Goal: Task Accomplishment & Management: Manage account settings

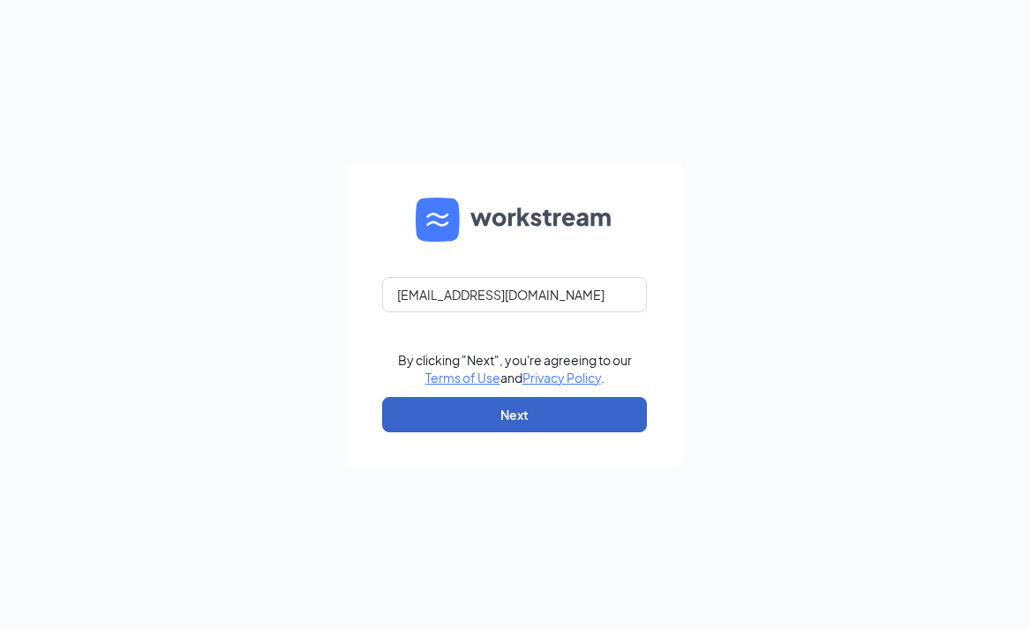
click at [486, 412] on button "Next" at bounding box center [514, 414] width 265 height 35
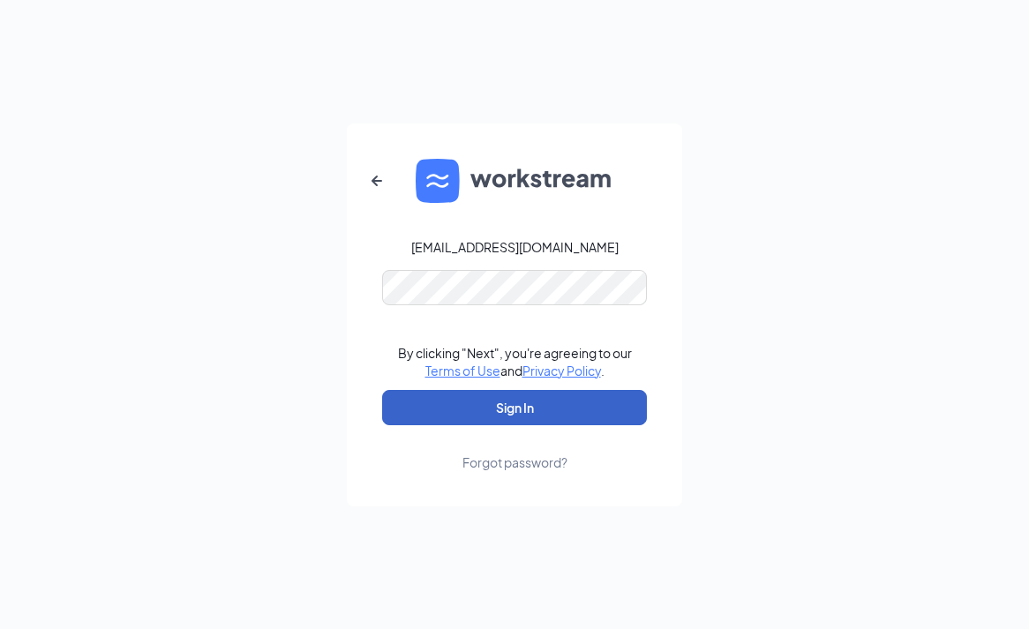
click at [486, 410] on button "Sign In" at bounding box center [514, 407] width 265 height 35
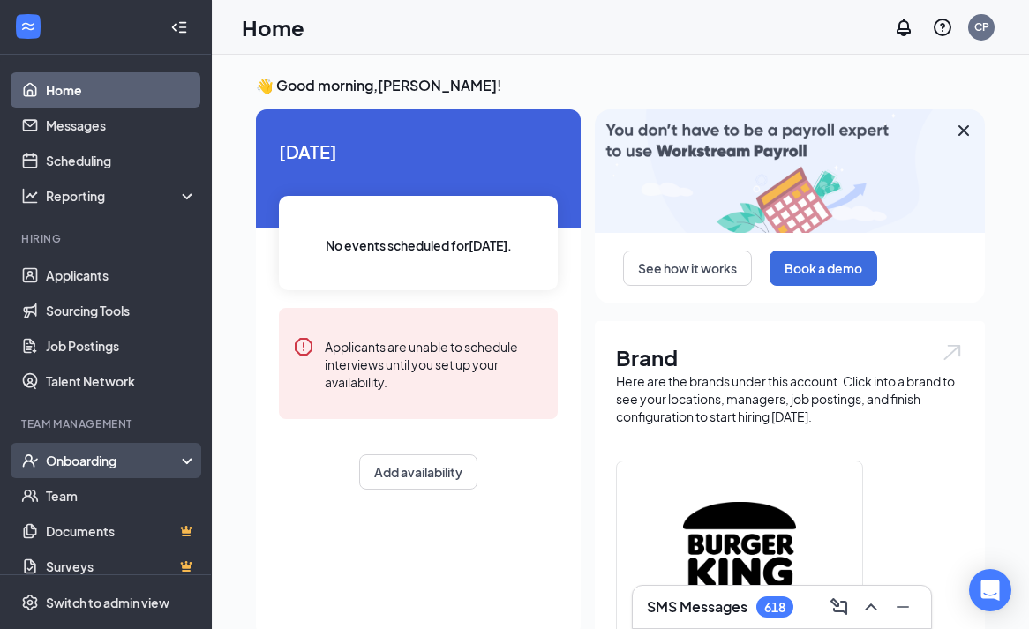
click at [74, 459] on div "Onboarding" at bounding box center [114, 461] width 136 height 18
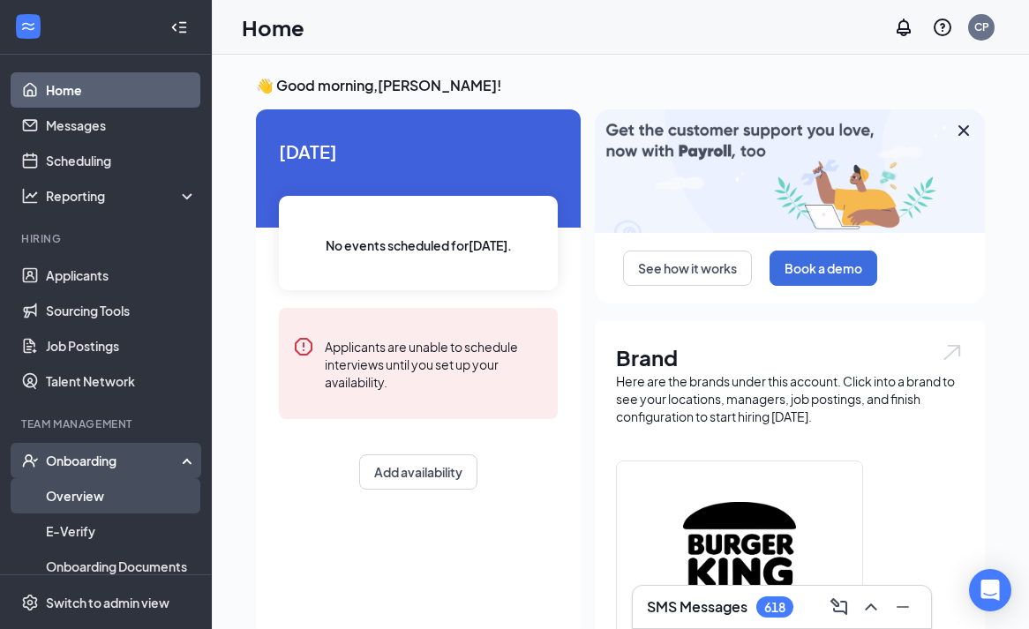
click at [71, 490] on link "Overview" at bounding box center [121, 495] width 151 height 35
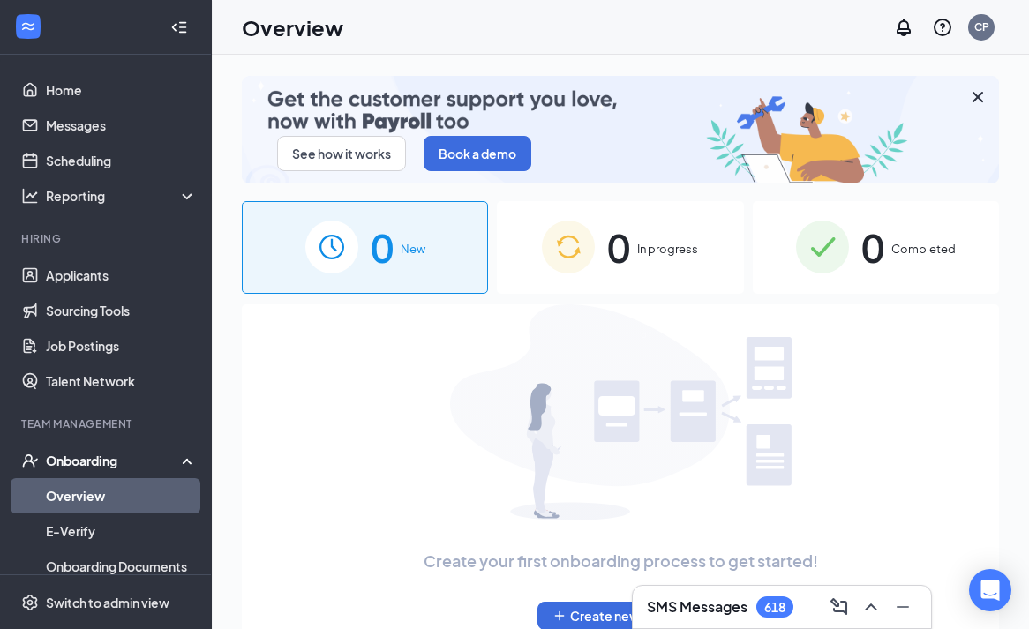
click at [783, 270] on div "0 Completed" at bounding box center [876, 247] width 246 height 93
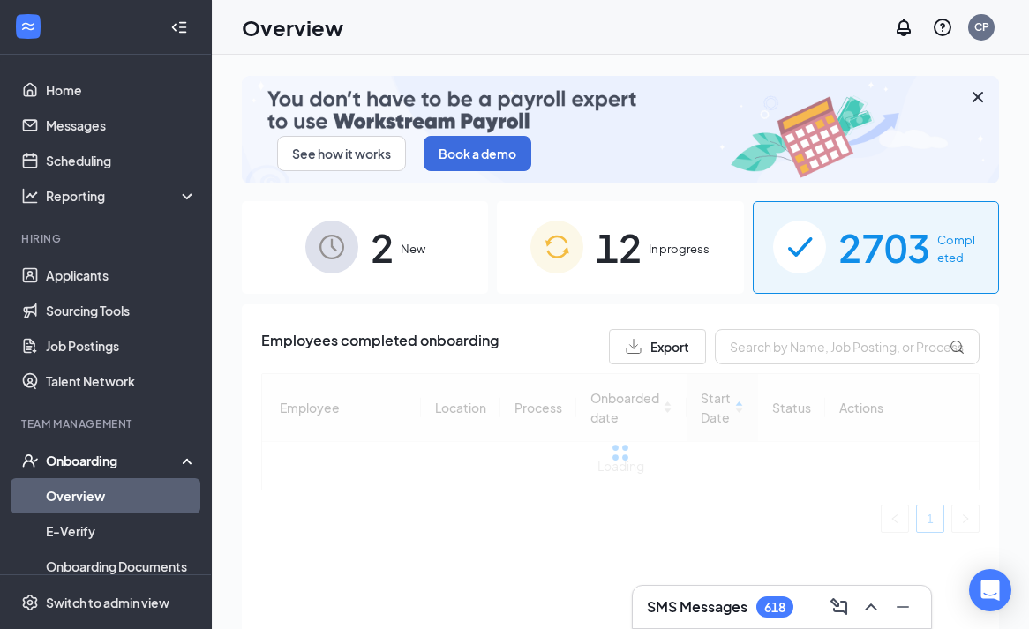
click at [642, 336] on button "Export" at bounding box center [657, 346] width 97 height 35
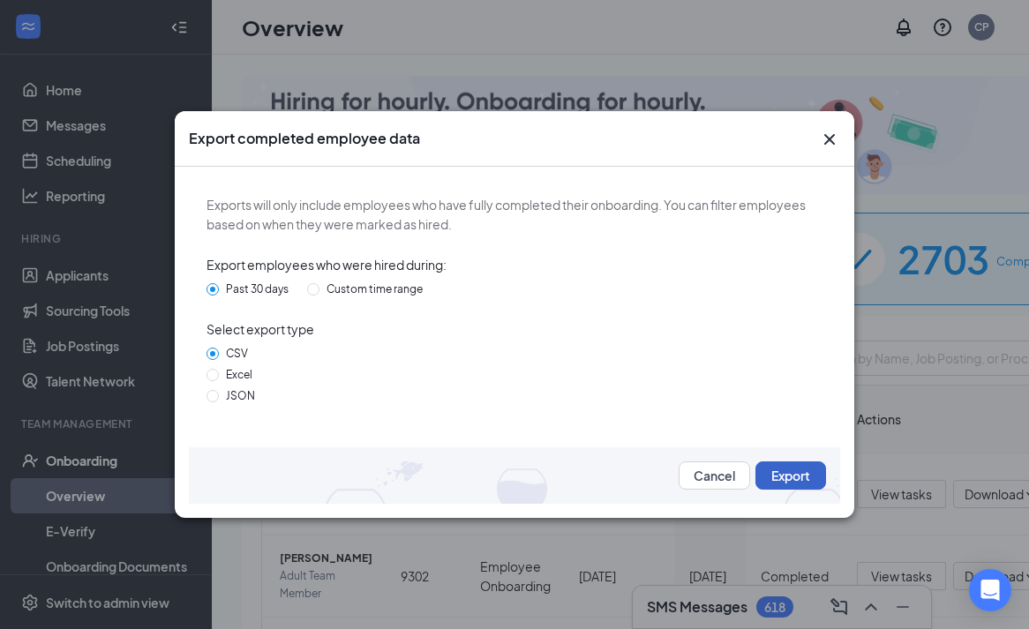
click at [779, 477] on button "Export" at bounding box center [790, 475] width 71 height 28
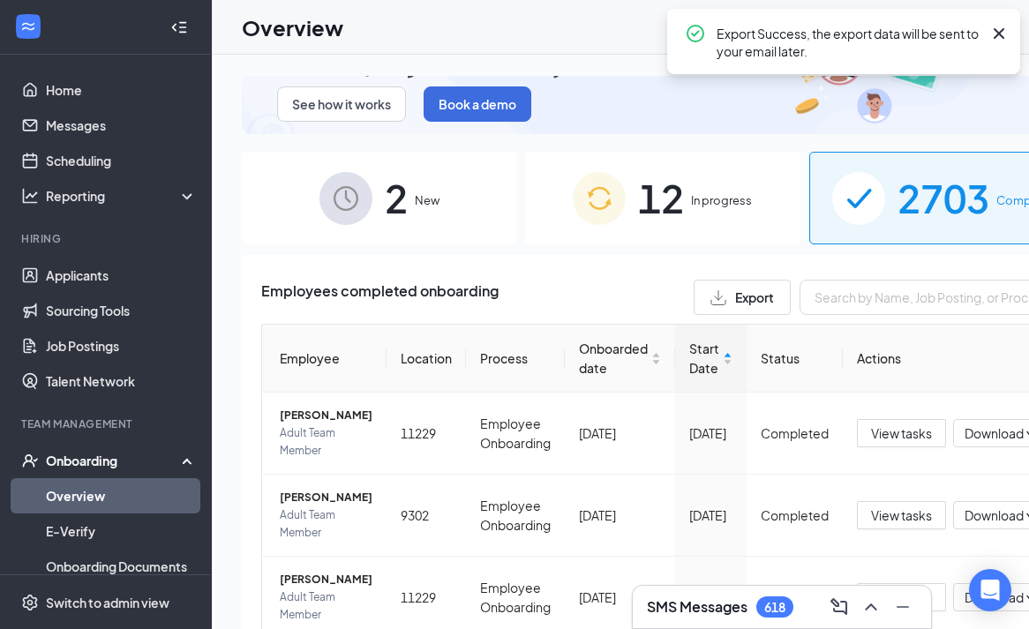
scroll to position [95, 0]
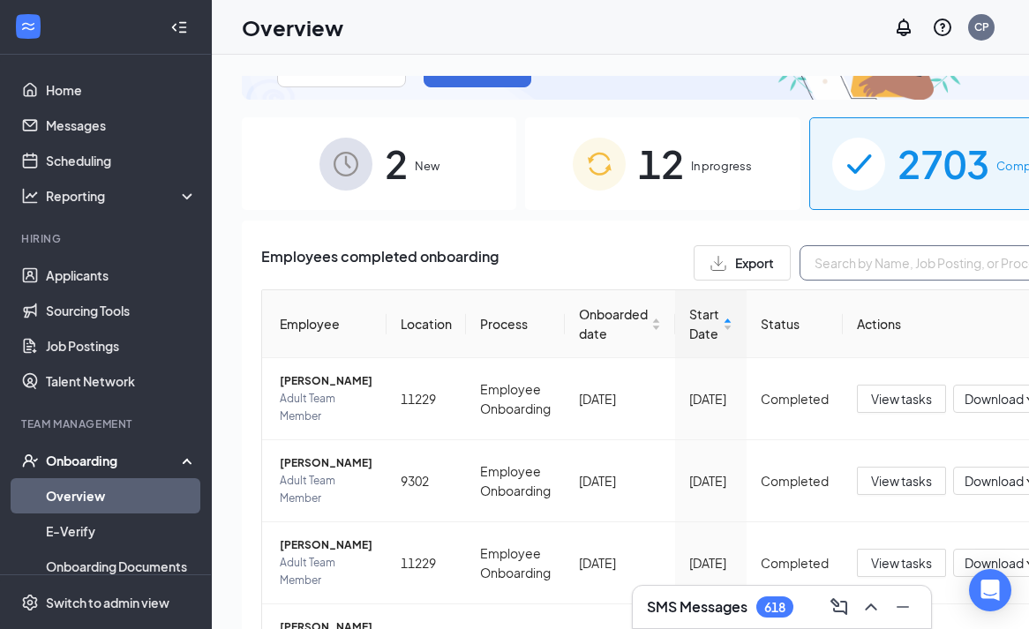
click at [820, 265] on input "text" at bounding box center [931, 262] width 265 height 35
type input "[PERSON_NAME]"
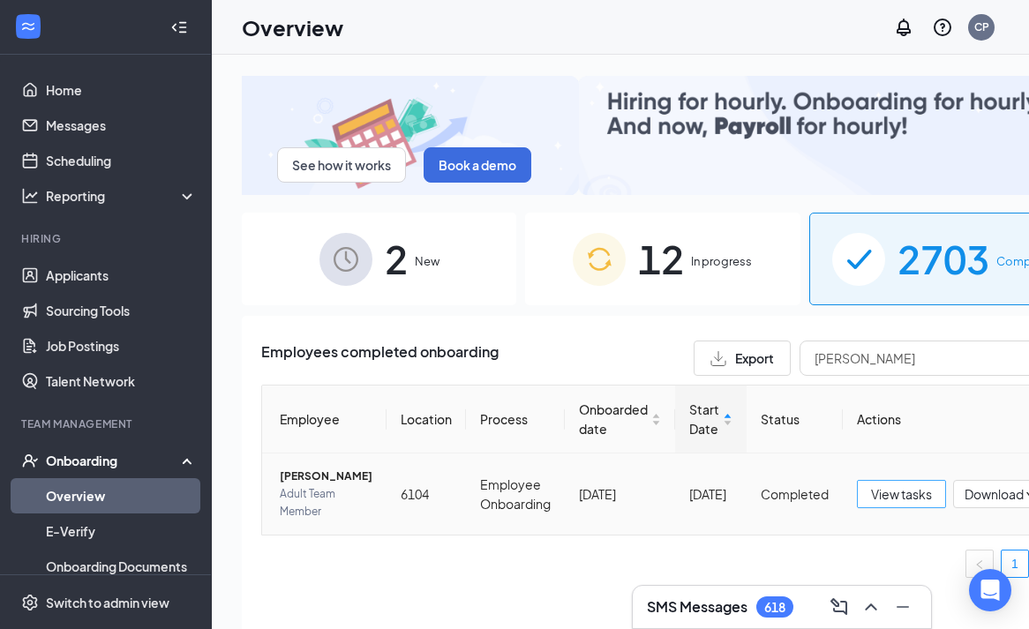
click at [871, 494] on span "View tasks" at bounding box center [901, 493] width 61 height 19
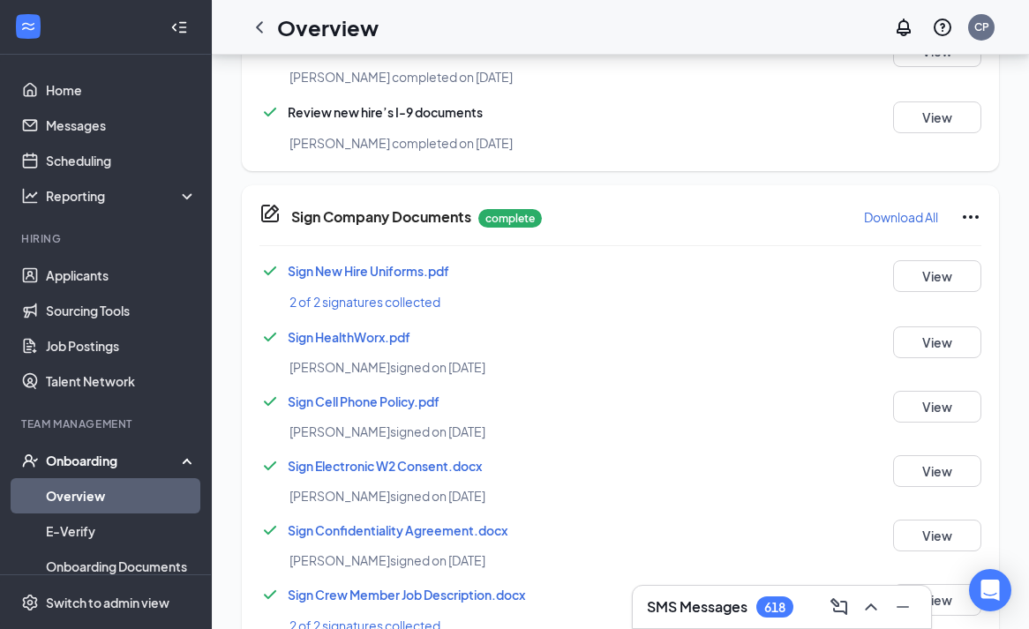
scroll to position [1166, 0]
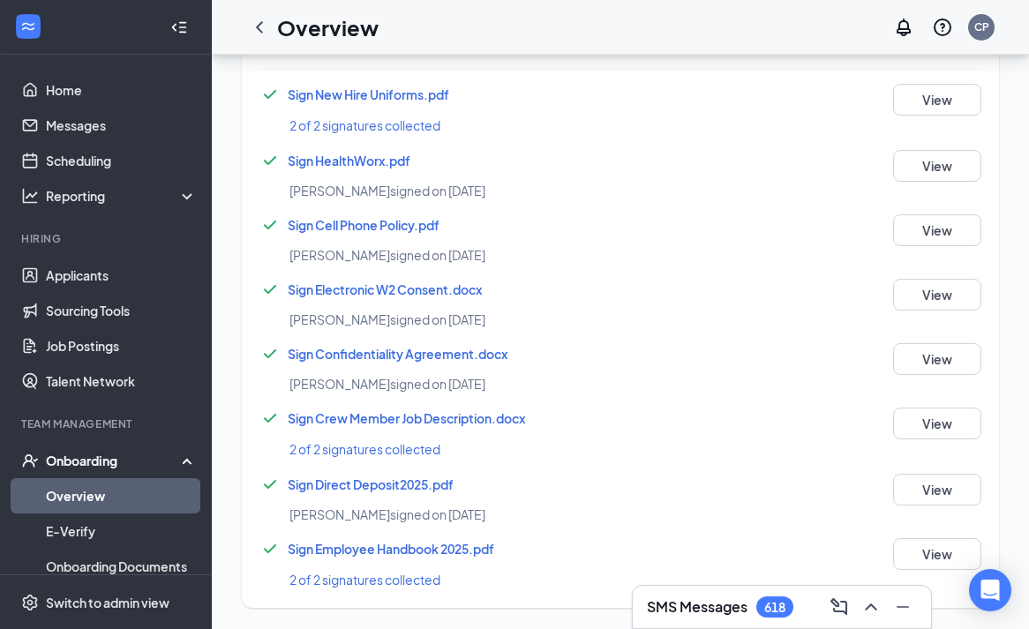
click at [346, 482] on span "Sign Direct Deposit2025.pdf" at bounding box center [371, 484] width 166 height 16
click at [333, 290] on span "Sign Electronic W2 Consent.docx" at bounding box center [385, 289] width 194 height 16
click at [348, 101] on span "Sign New Hire Uniforms.pdf" at bounding box center [368, 94] width 161 height 16
click at [595, 111] on div "Sign New Hire Uniforms.pdf 2 of 2 signatures collected View" at bounding box center [620, 110] width 722 height 52
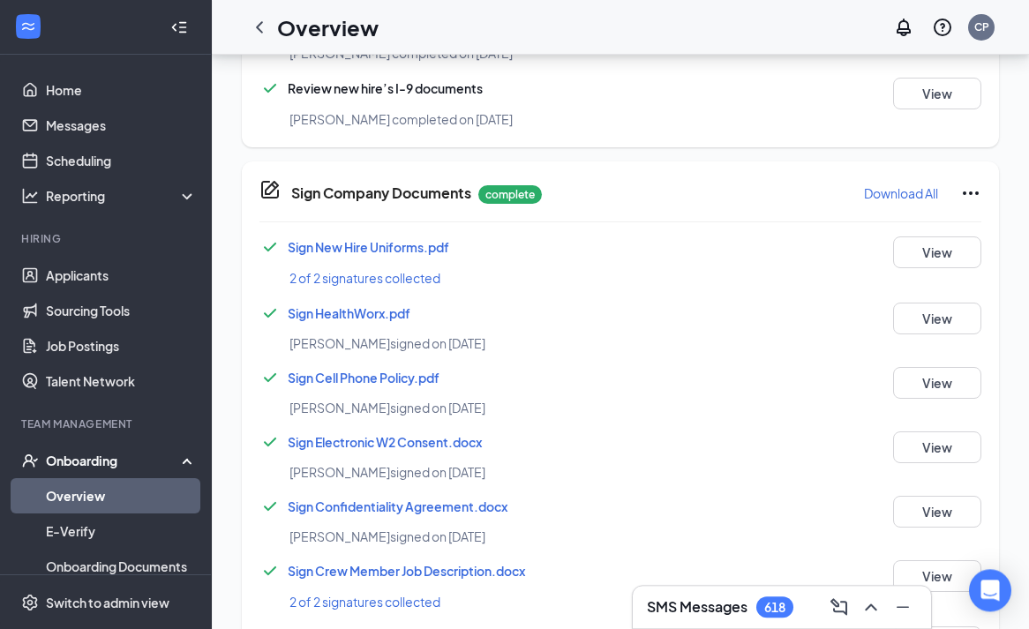
scroll to position [806, 0]
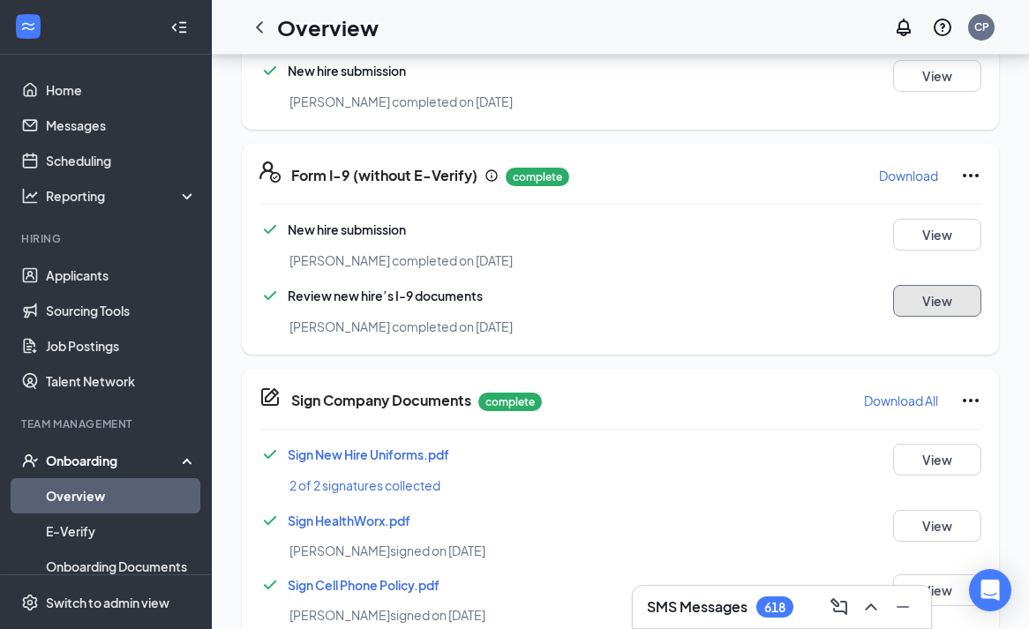
click at [912, 291] on button "View" at bounding box center [937, 301] width 88 height 32
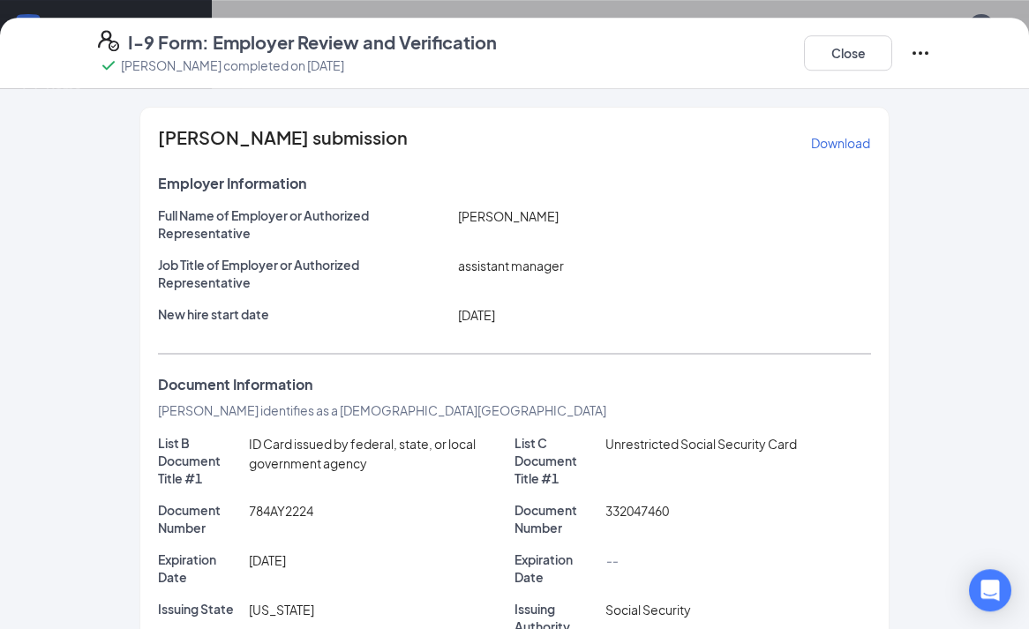
scroll to position [716, 0]
click at [821, 56] on button "Close" at bounding box center [848, 52] width 88 height 35
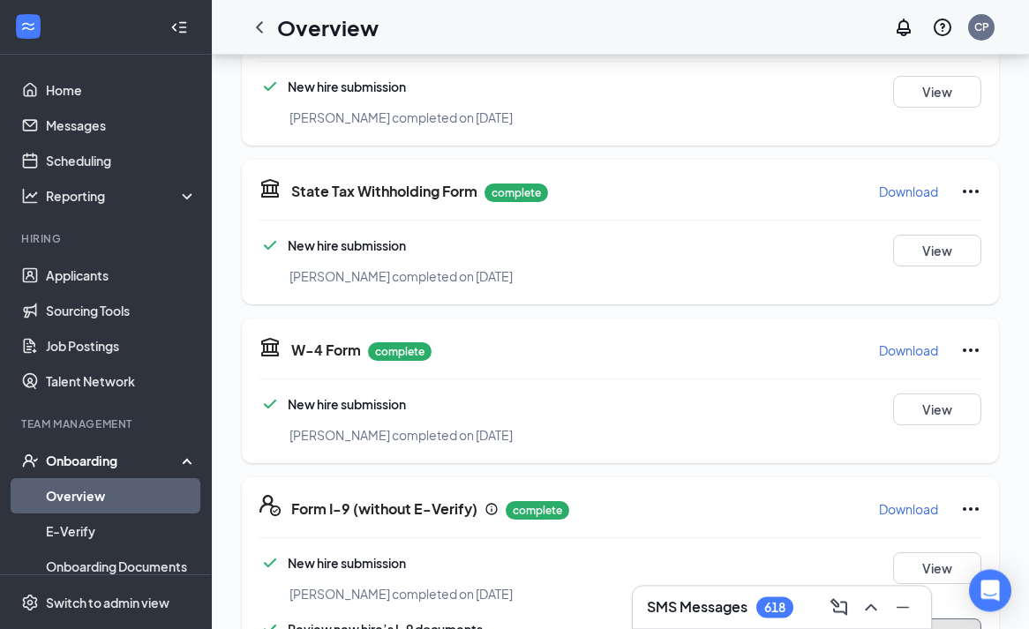
scroll to position [446, 0]
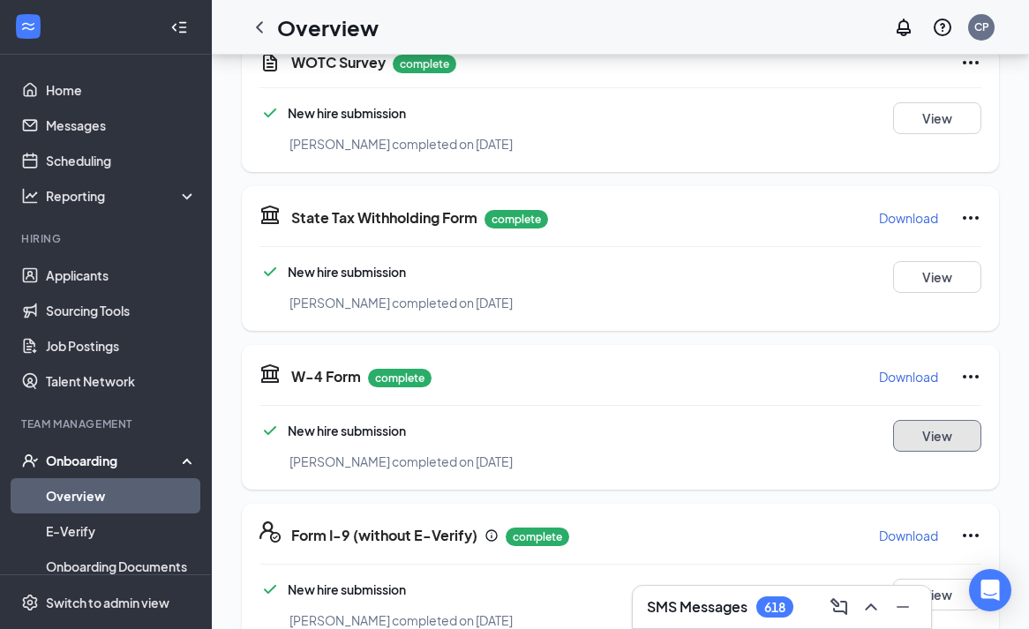
click at [912, 432] on button "View" at bounding box center [937, 436] width 88 height 32
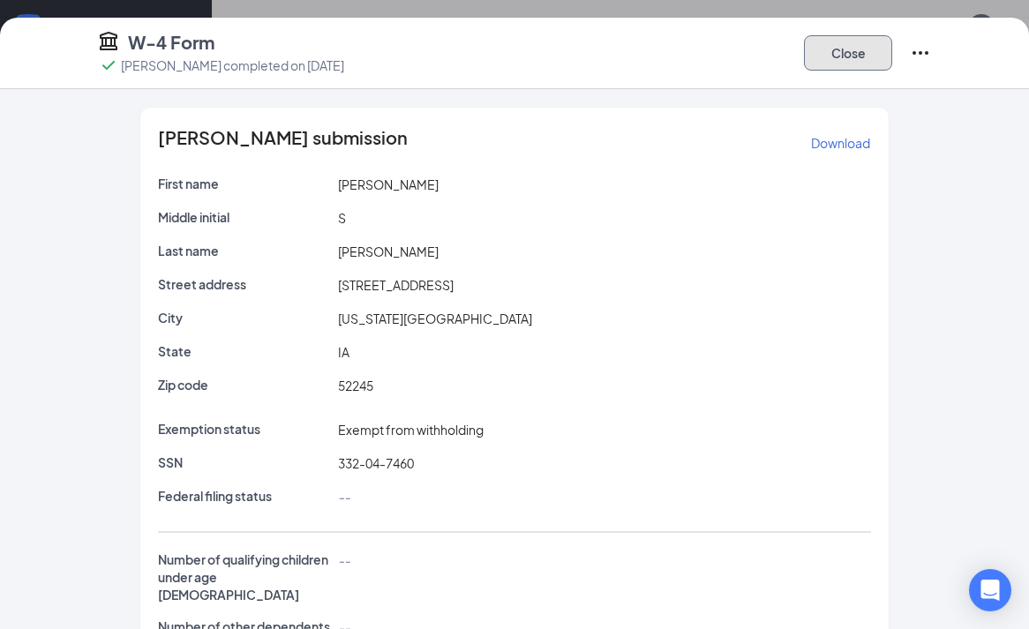
click at [829, 53] on button "Close" at bounding box center [848, 52] width 88 height 35
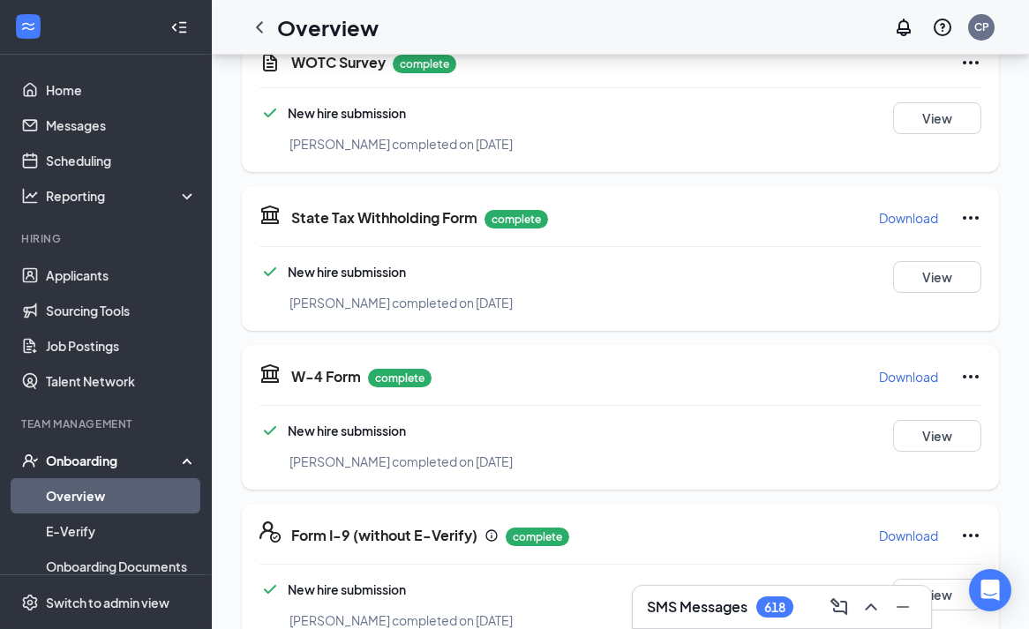
click at [887, 215] on p "Download" at bounding box center [908, 218] width 59 height 18
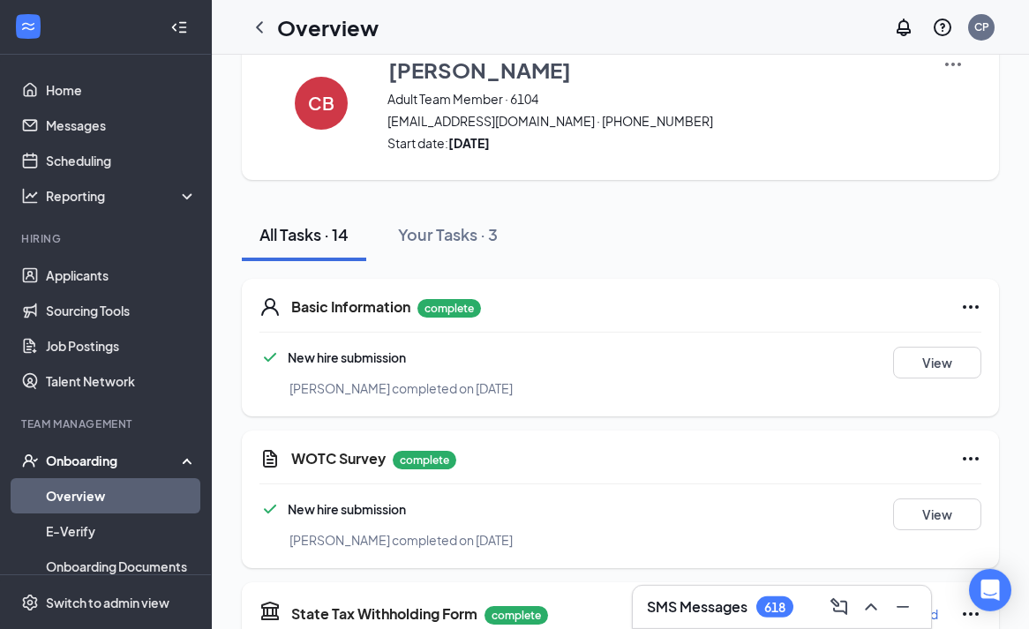
scroll to position [0, 0]
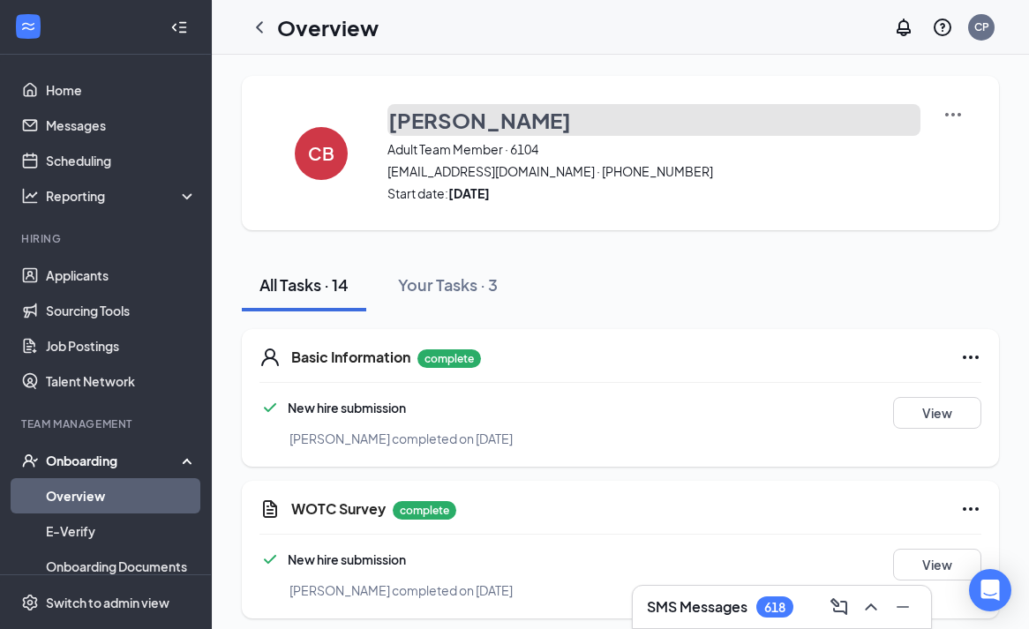
click at [438, 128] on h3 "[PERSON_NAME]" at bounding box center [479, 120] width 183 height 30
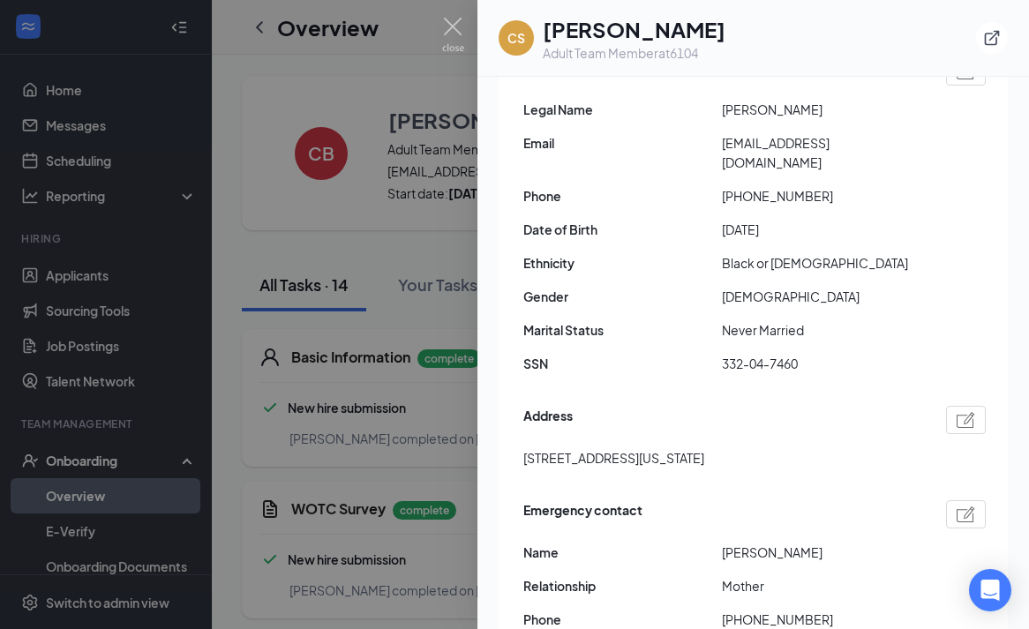
scroll to position [191, 0]
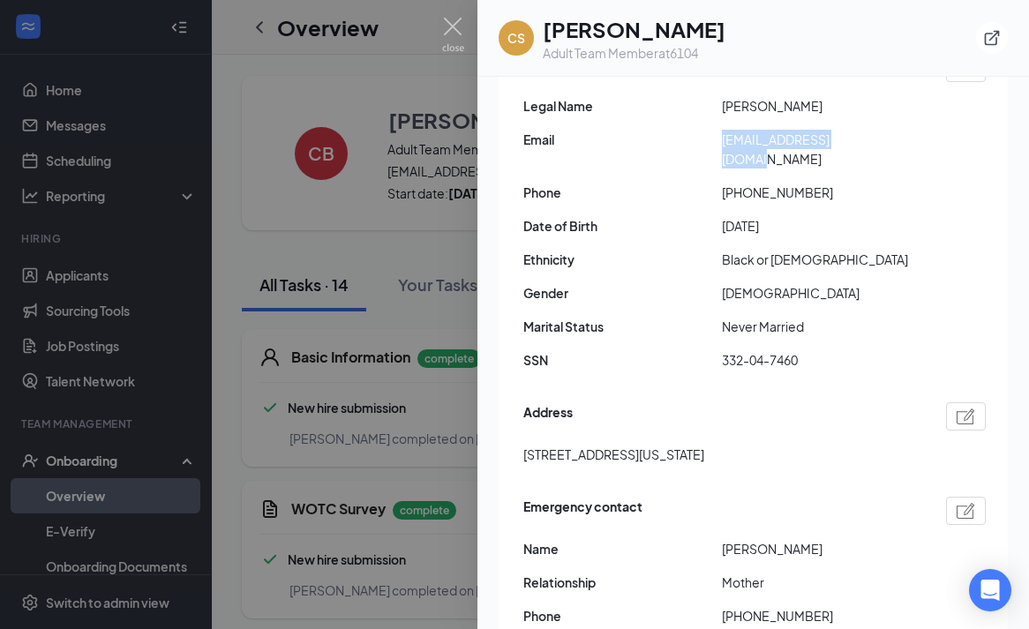
drag, startPoint x: 708, startPoint y: 141, endPoint x: 833, endPoint y: 145, distance: 124.4
click at [887, 138] on div "Email [EMAIL_ADDRESS][DOMAIN_NAME]" at bounding box center [754, 149] width 462 height 39
copy div "[EMAIL_ADDRESS][DOMAIN_NAME]"
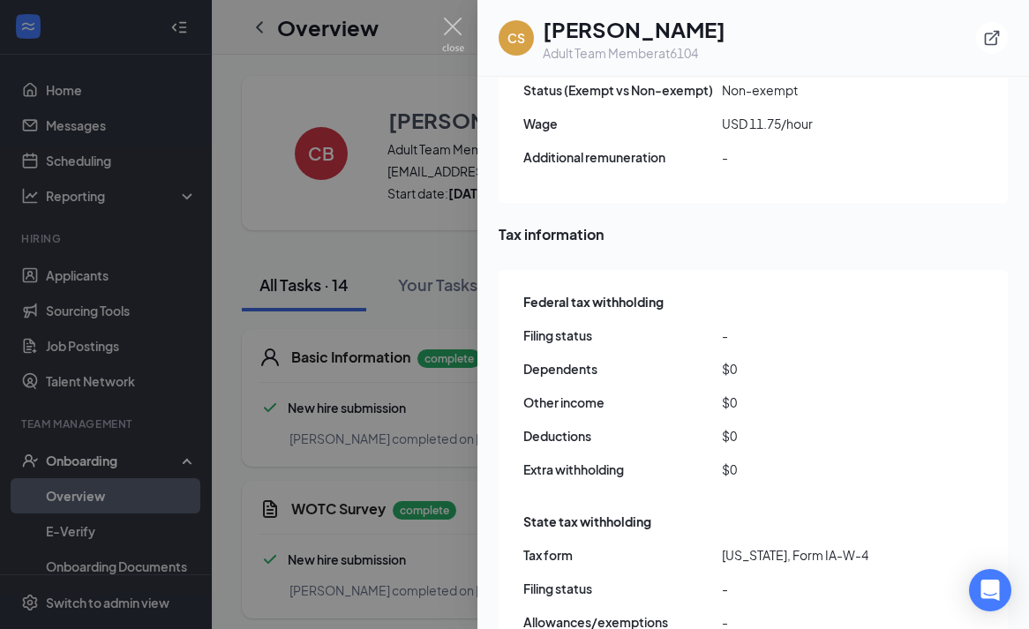
scroll to position [1239, 0]
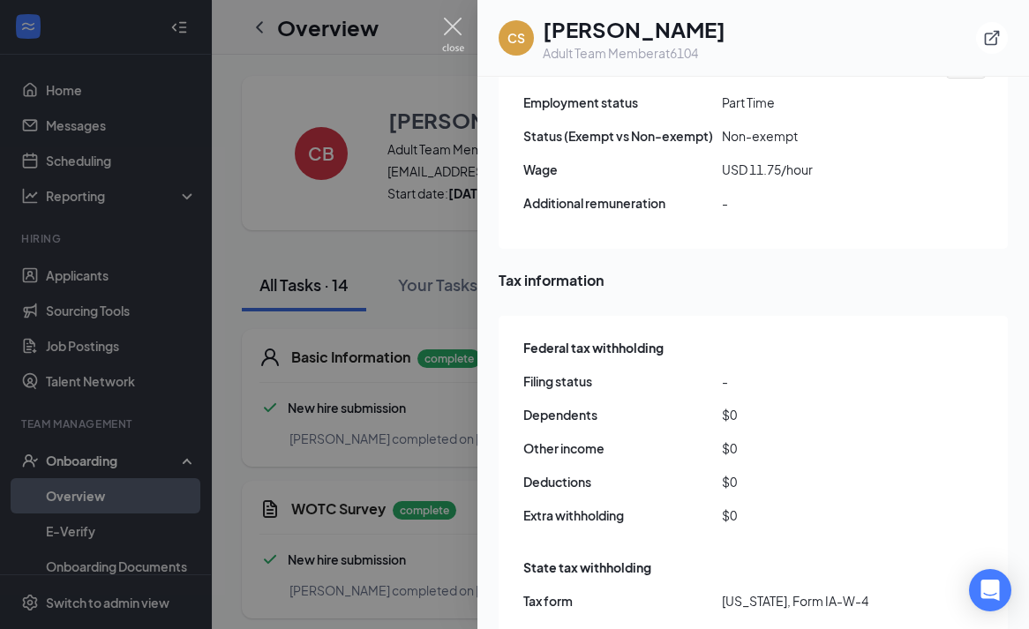
click at [453, 23] on img at bounding box center [453, 35] width 22 height 34
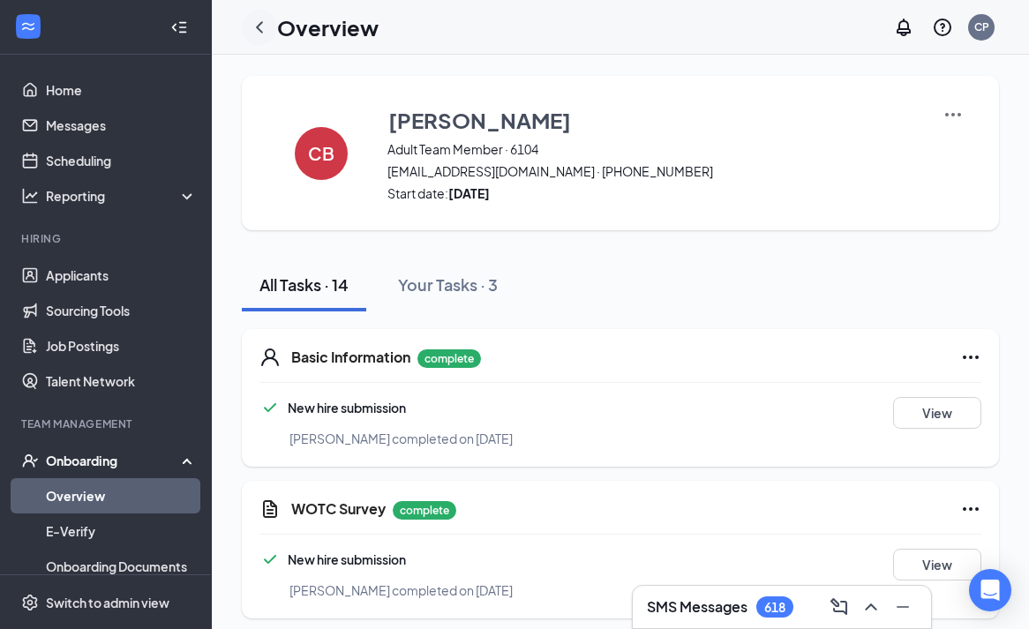
click at [270, 25] on div at bounding box center [259, 27] width 35 height 35
click at [261, 25] on icon "ChevronLeft" at bounding box center [259, 27] width 21 height 21
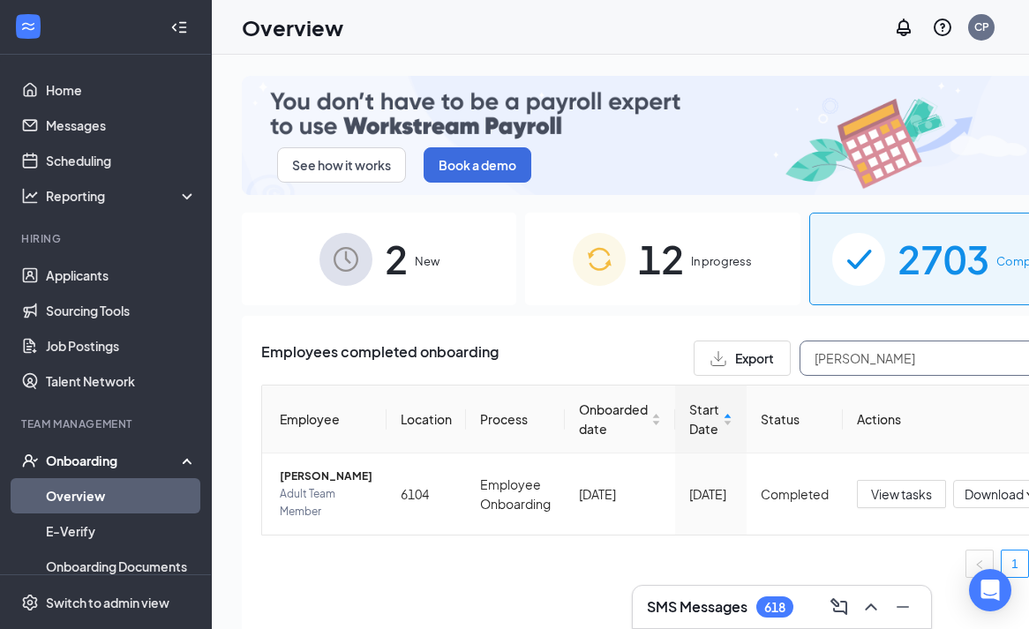
drag, startPoint x: 838, startPoint y: 357, endPoint x: 634, endPoint y: 354, distance: 203.8
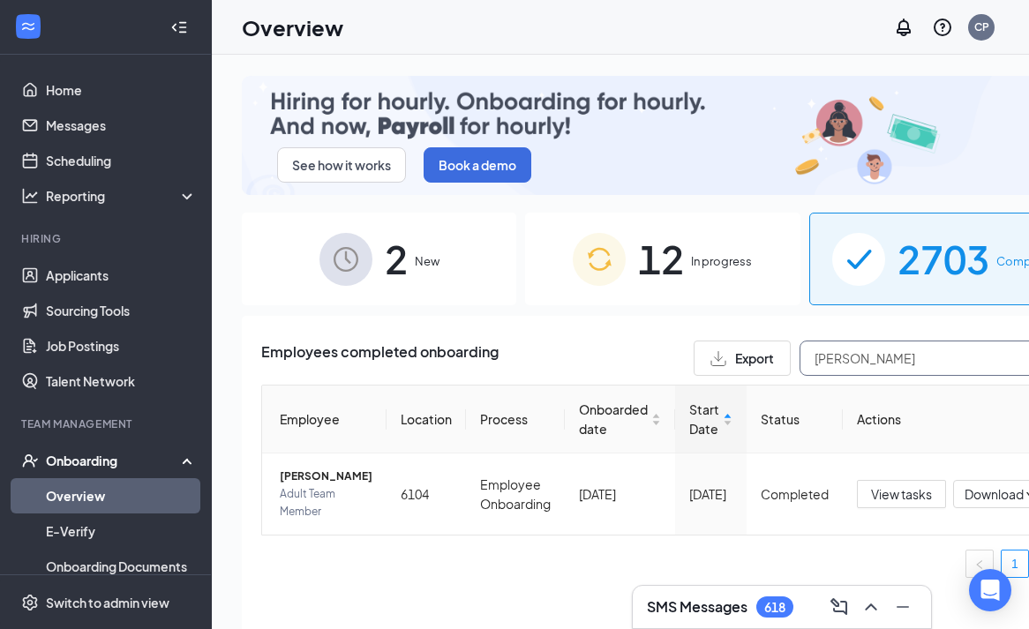
click at [799, 354] on input "[PERSON_NAME]" at bounding box center [931, 358] width 265 height 35
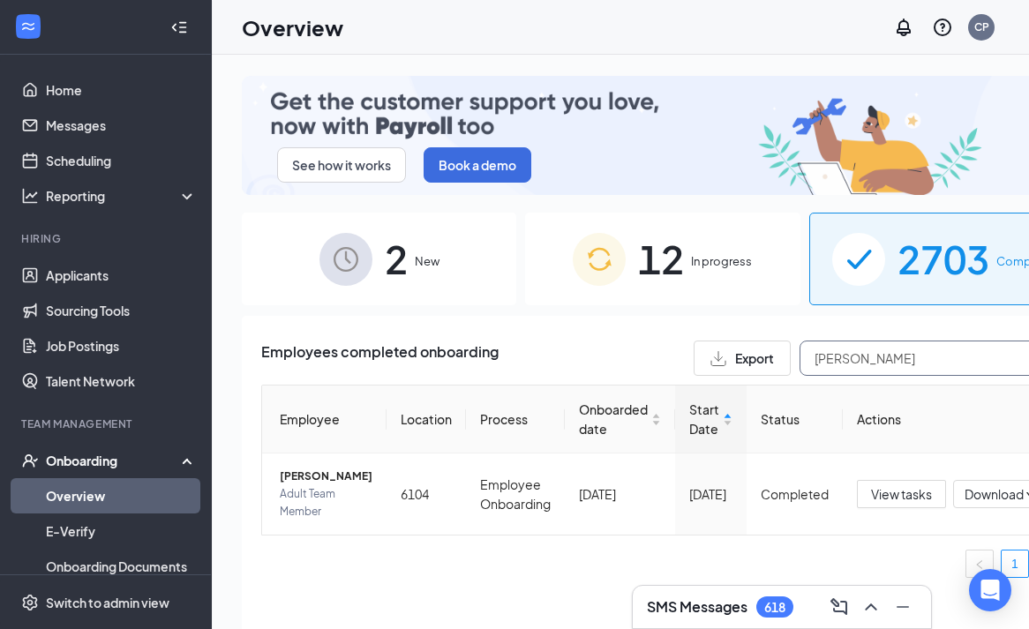
type input "[PERSON_NAME]"
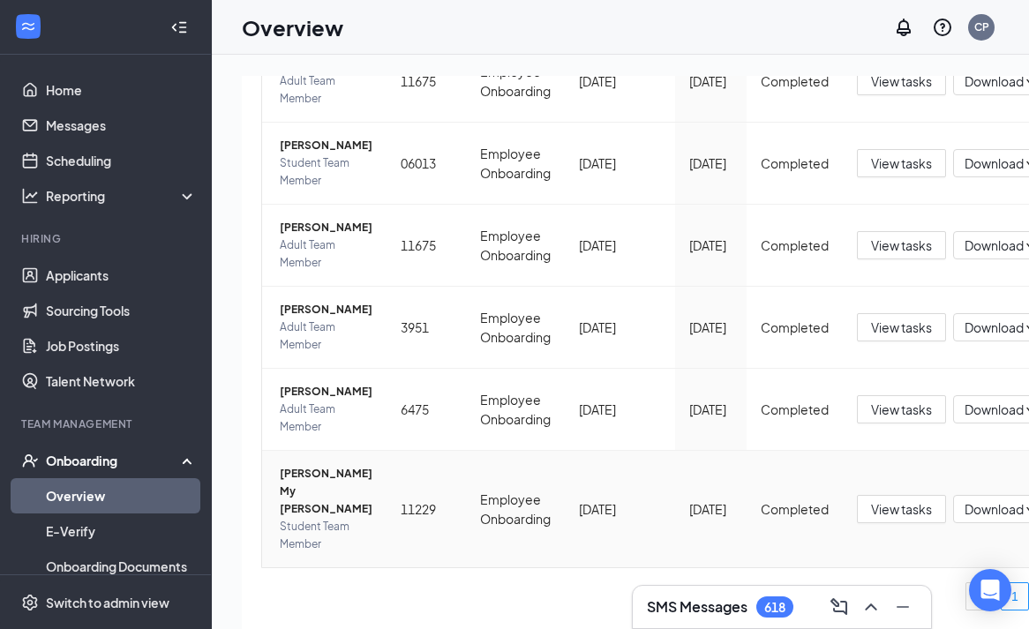
scroll to position [515, 0]
click at [871, 507] on span "View tasks" at bounding box center [901, 508] width 61 height 19
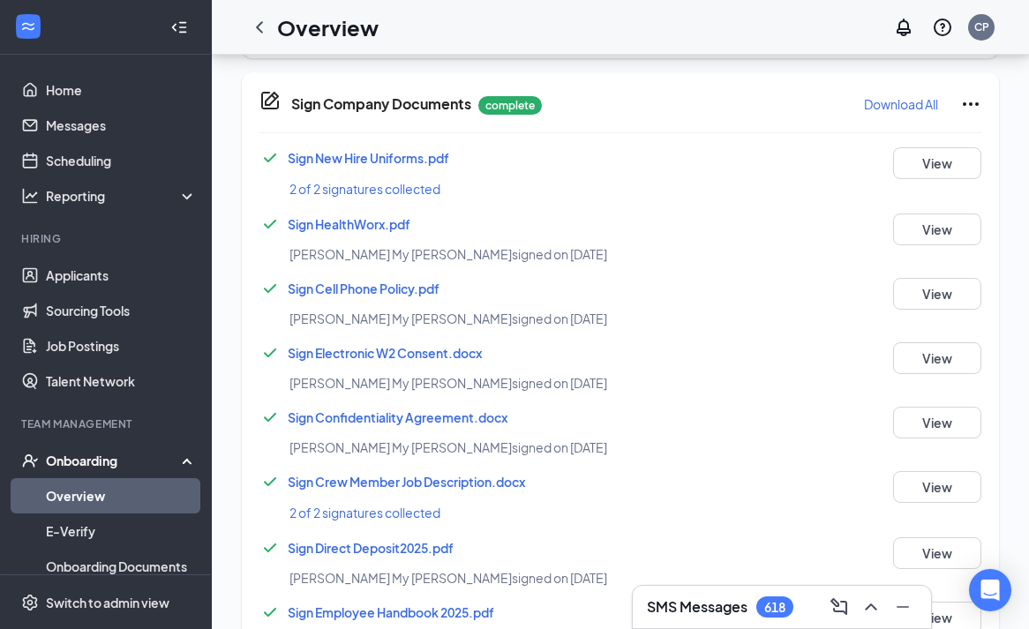
scroll to position [1166, 0]
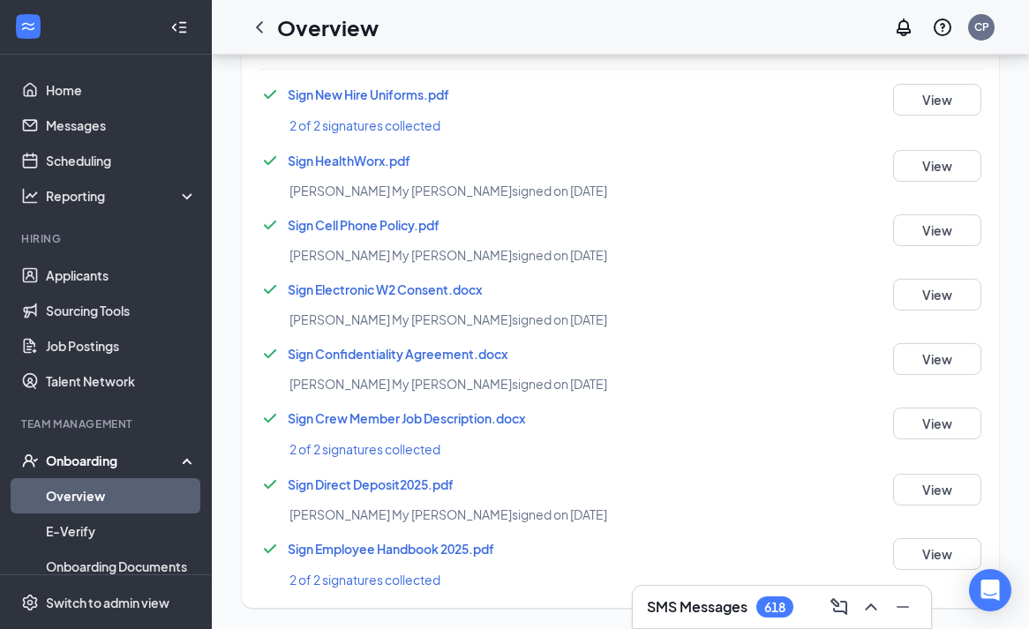
click at [346, 484] on span "Sign Direct Deposit2025.pdf" at bounding box center [371, 484] width 166 height 16
click at [338, 292] on span "Sign Electronic W2 Consent.docx" at bounding box center [385, 289] width 194 height 16
click at [369, 93] on span "Sign New Hire Uniforms.pdf" at bounding box center [368, 94] width 161 height 16
click at [627, 111] on div "Sign New Hire Uniforms.pdf 2 of 2 signatures collected View" at bounding box center [620, 110] width 722 height 52
click at [700, 48] on div "Overview CP" at bounding box center [620, 27] width 817 height 55
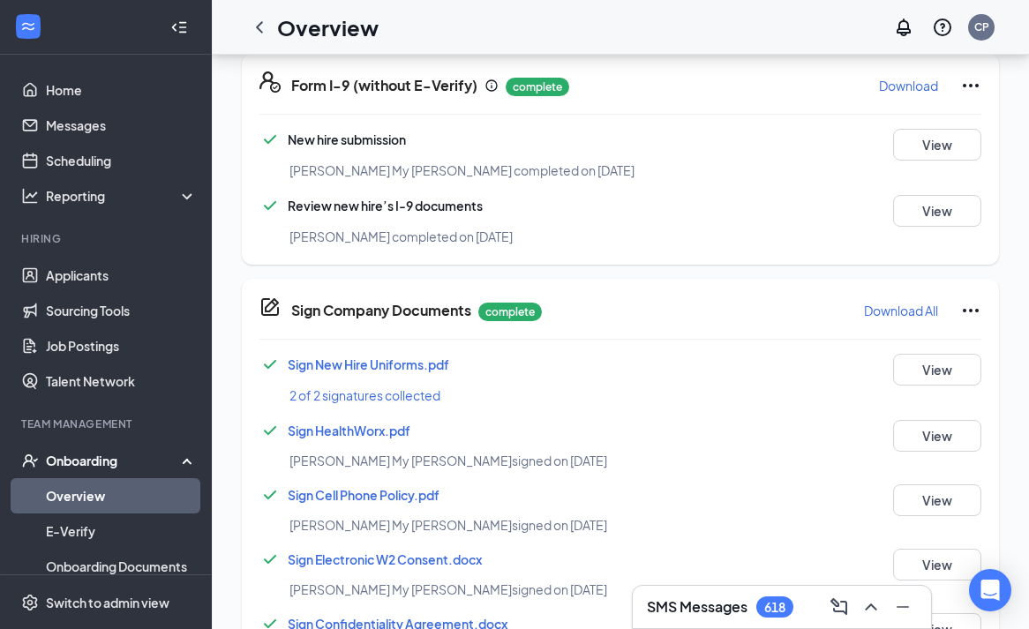
scroll to position [806, 0]
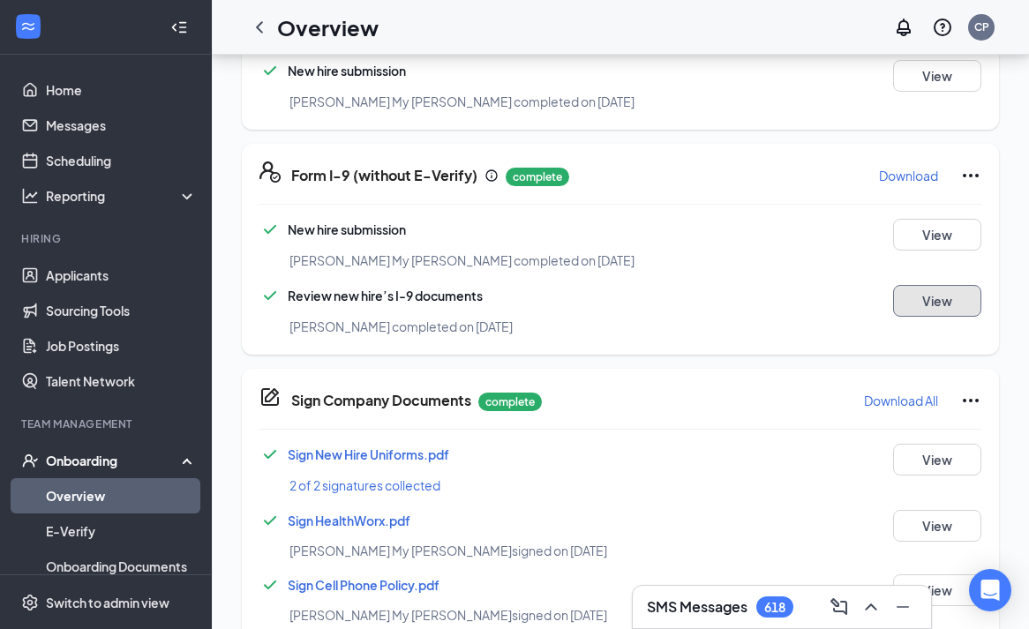
click at [940, 300] on button "View" at bounding box center [937, 301] width 88 height 32
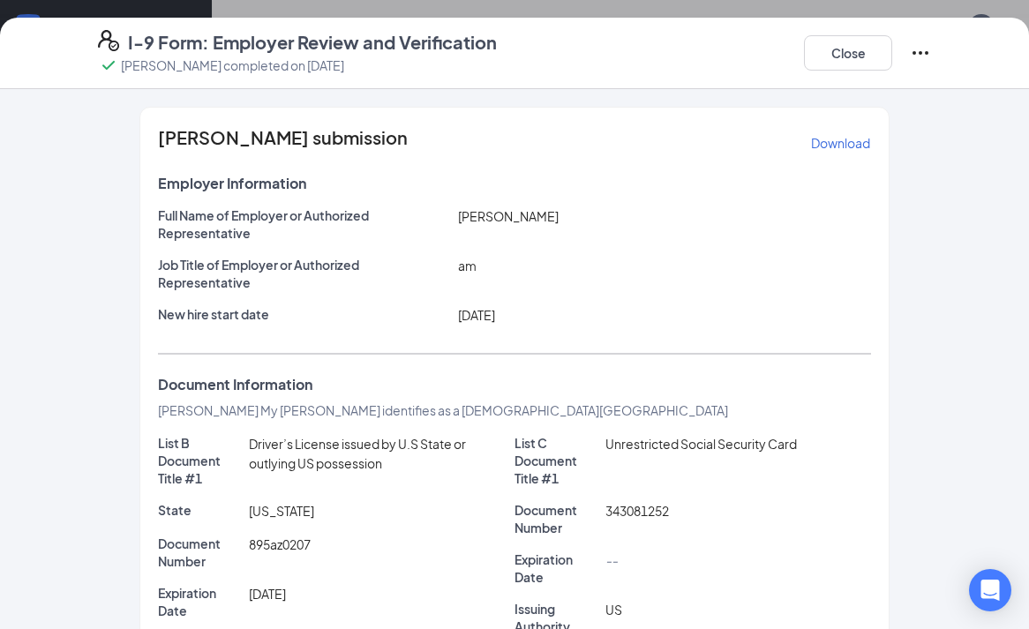
scroll to position [716, 0]
click at [834, 59] on button "Close" at bounding box center [848, 52] width 88 height 35
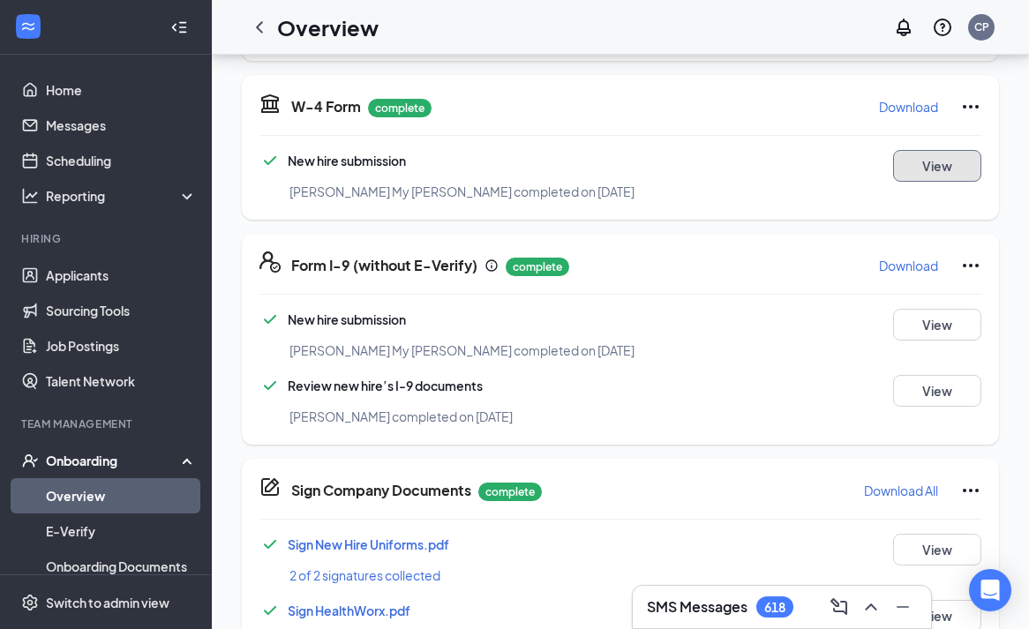
click at [912, 164] on button "View" at bounding box center [937, 166] width 88 height 32
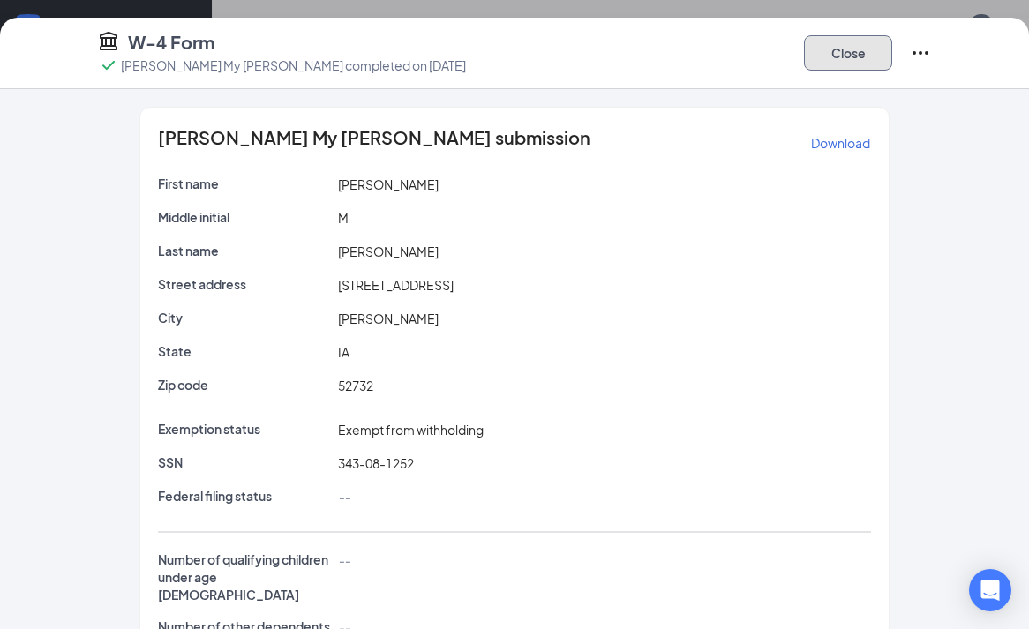
click at [827, 44] on button "Close" at bounding box center [848, 52] width 88 height 35
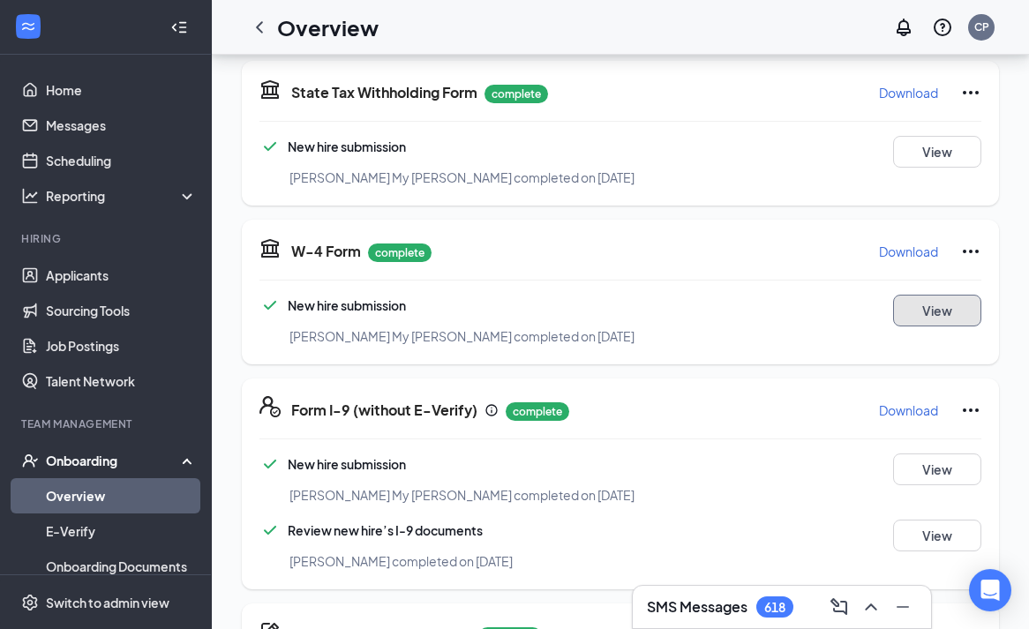
scroll to position [536, 0]
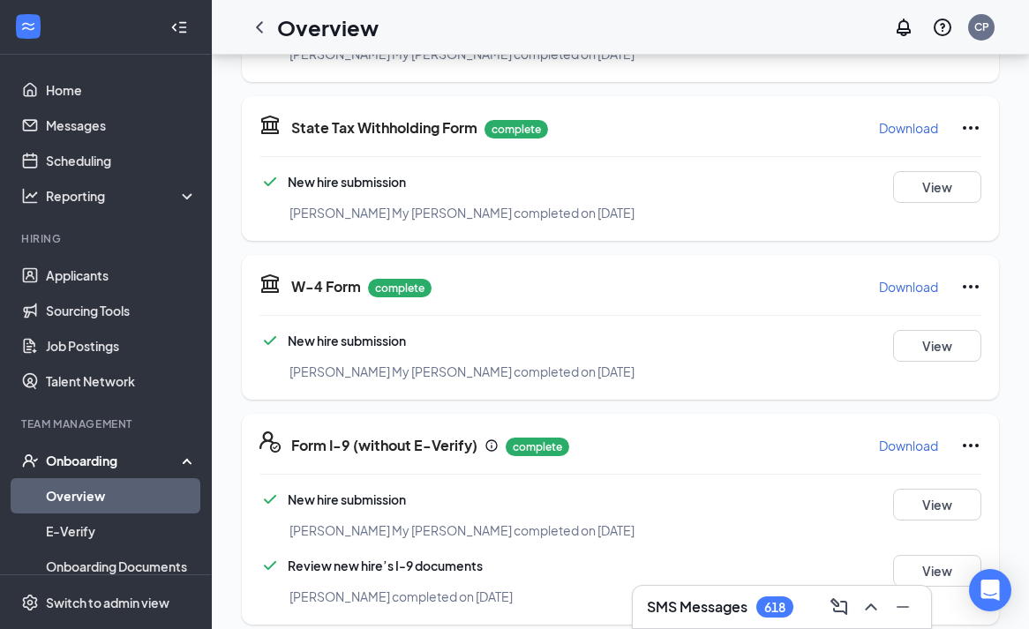
click at [889, 125] on p "Download" at bounding box center [908, 128] width 59 height 18
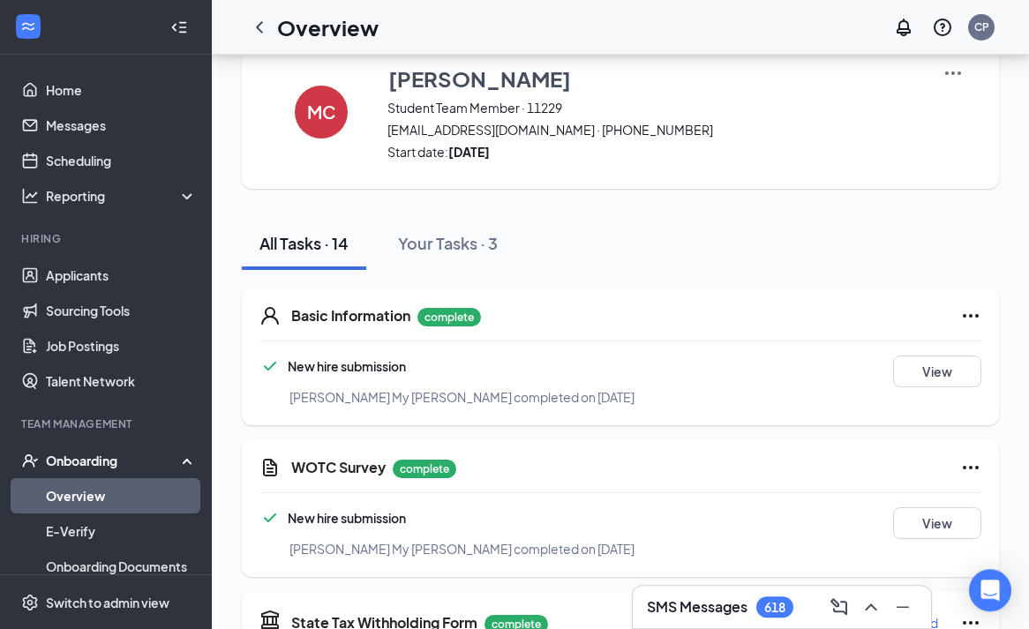
scroll to position [0, 0]
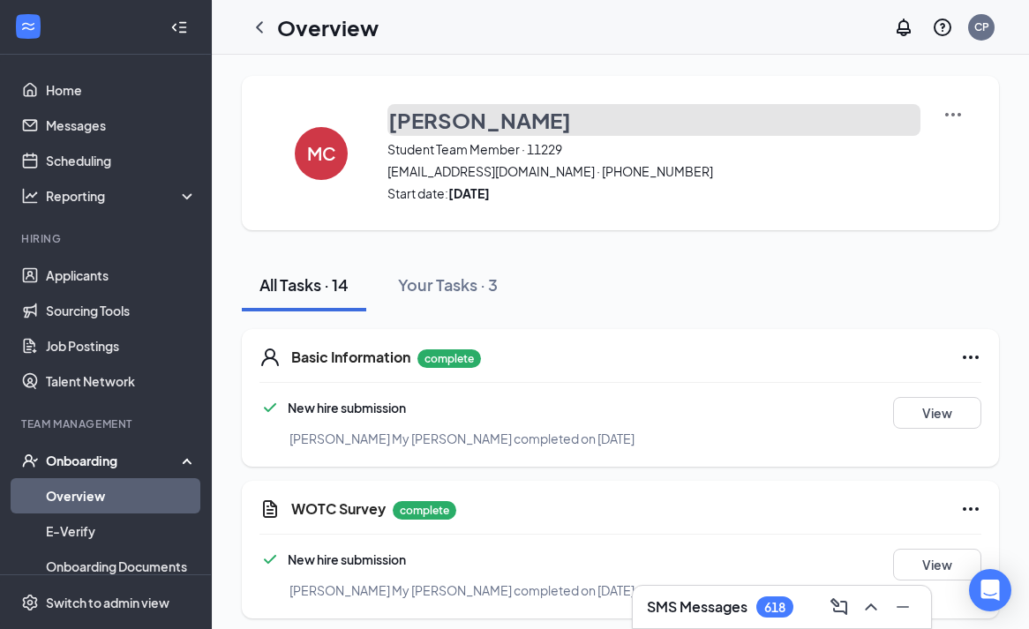
click at [438, 119] on h3 "[PERSON_NAME]" at bounding box center [479, 120] width 183 height 30
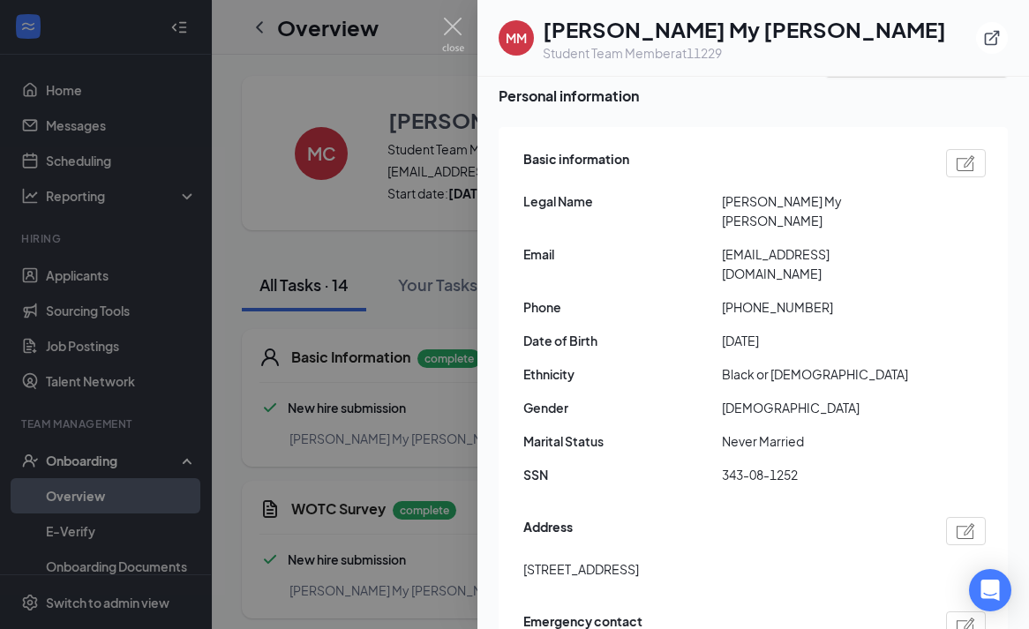
scroll to position [191, 0]
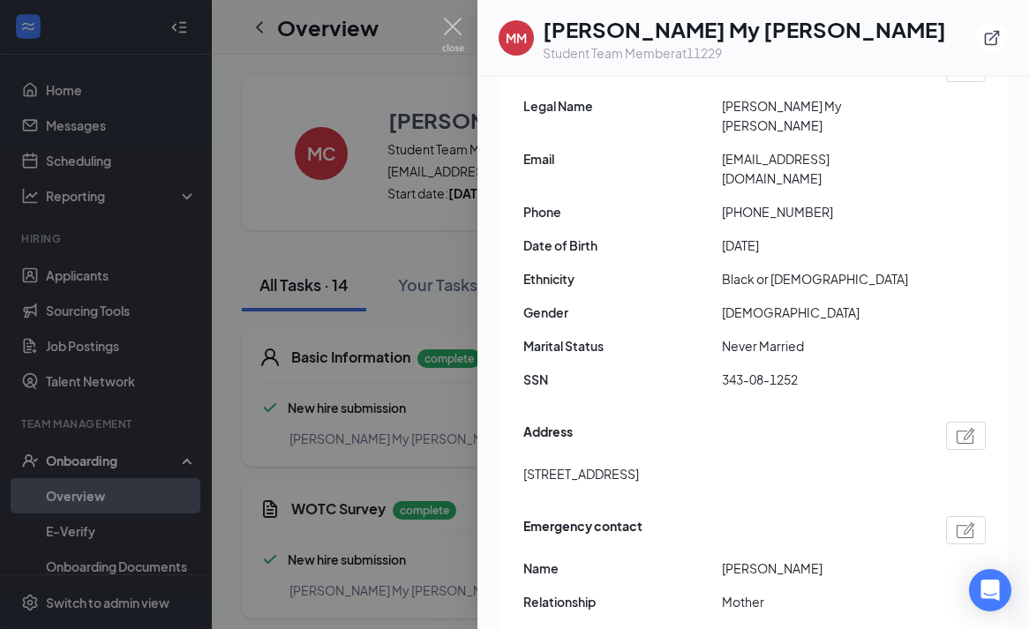
drag, startPoint x: 716, startPoint y: 145, endPoint x: 917, endPoint y: 128, distance: 201.0
click at [917, 128] on div "Basic information Legal Name [PERSON_NAME] My [PERSON_NAME] Email [EMAIL_ADDRES…" at bounding box center [754, 226] width 462 height 354
copy div "[EMAIL_ADDRESS][DOMAIN_NAME]"
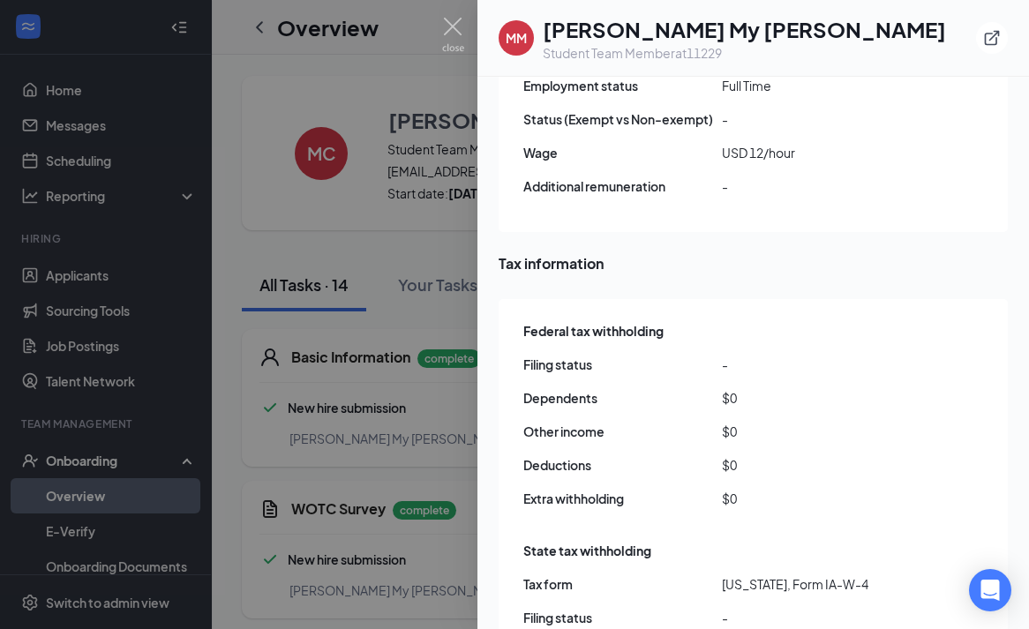
scroll to position [1239, 0]
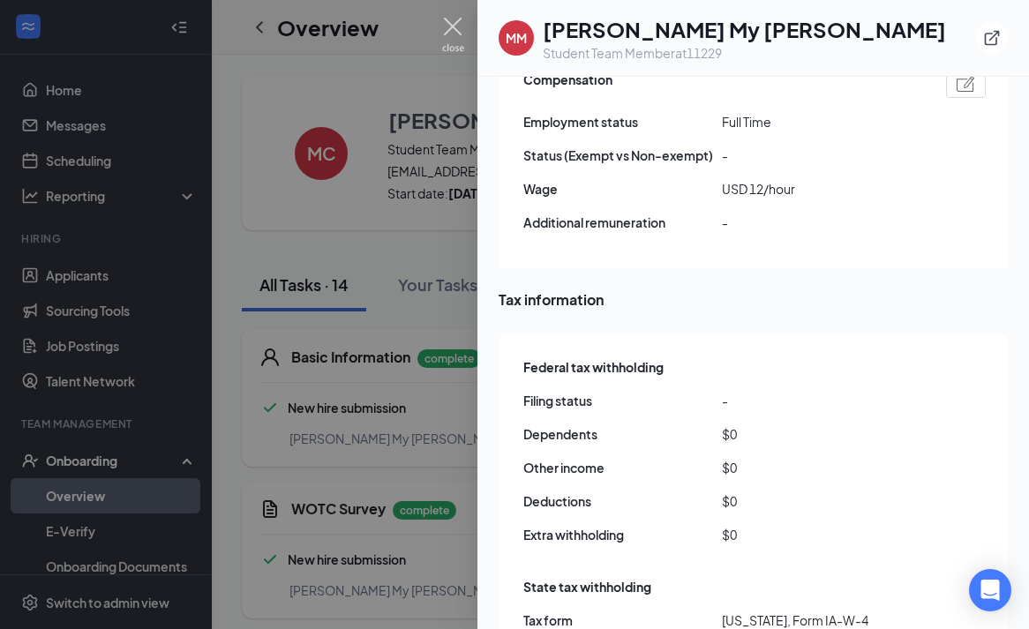
click at [457, 23] on img at bounding box center [453, 35] width 22 height 34
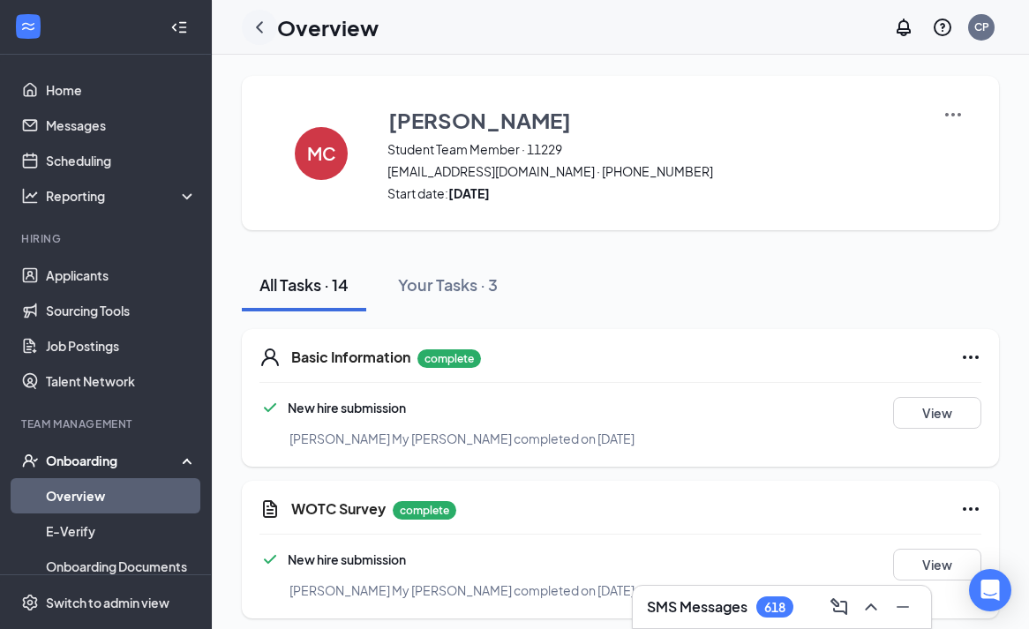
click at [262, 28] on icon "ChevronLeft" at bounding box center [259, 27] width 21 height 21
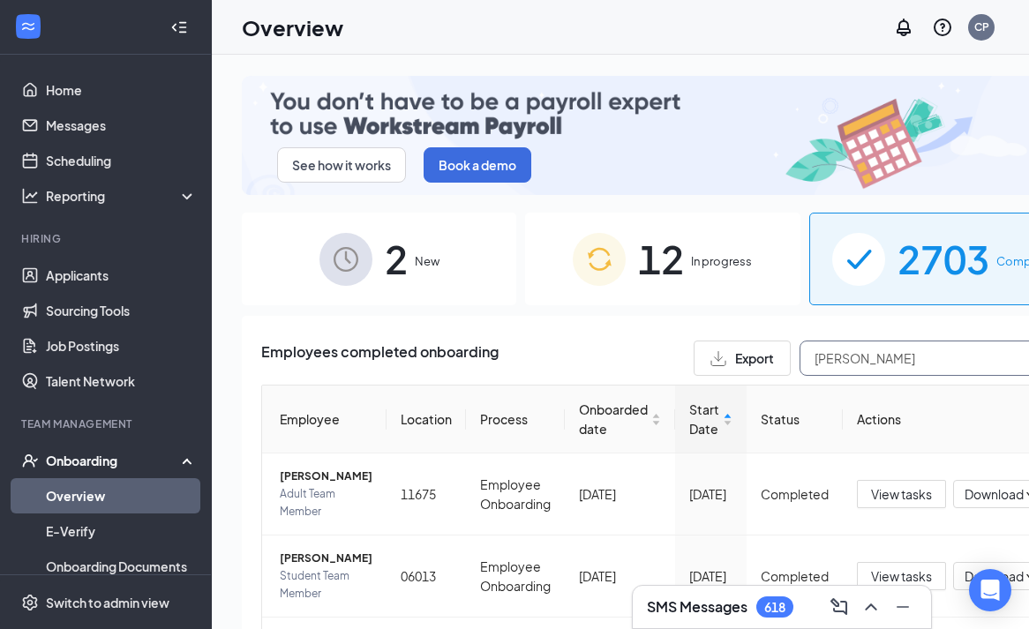
drag, startPoint x: 848, startPoint y: 349, endPoint x: 572, endPoint y: 343, distance: 276.2
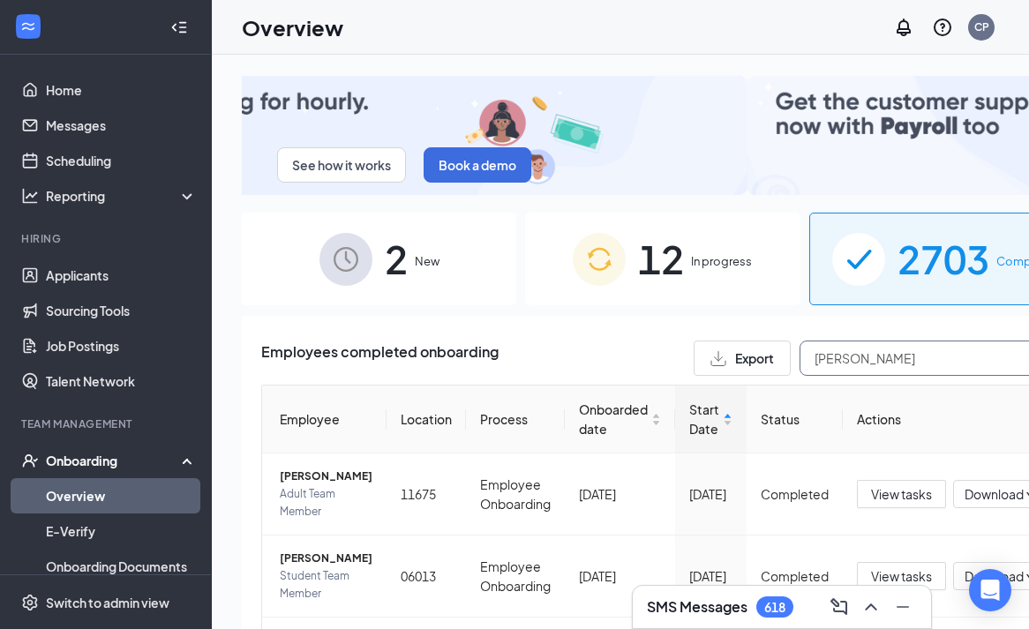
click at [799, 343] on input "[PERSON_NAME]" at bounding box center [931, 358] width 265 height 35
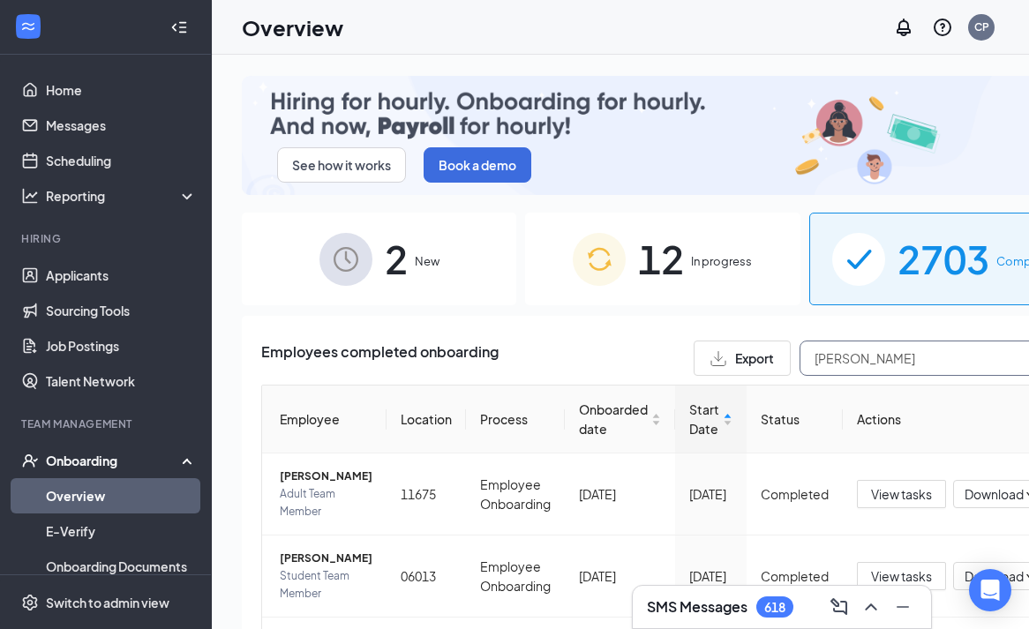
type input "[PERSON_NAME]"
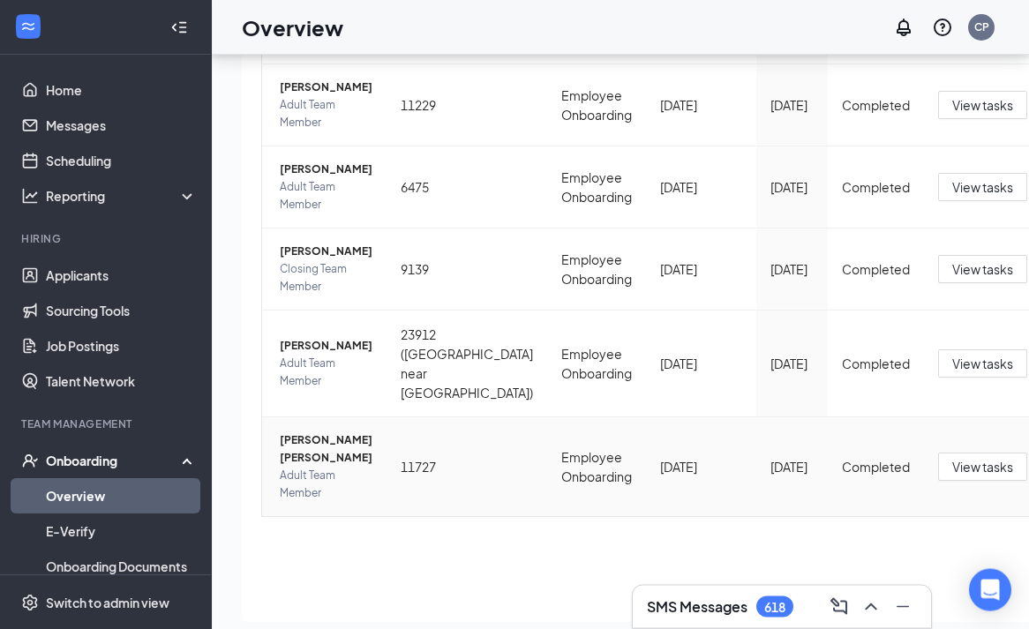
scroll to position [79, 0]
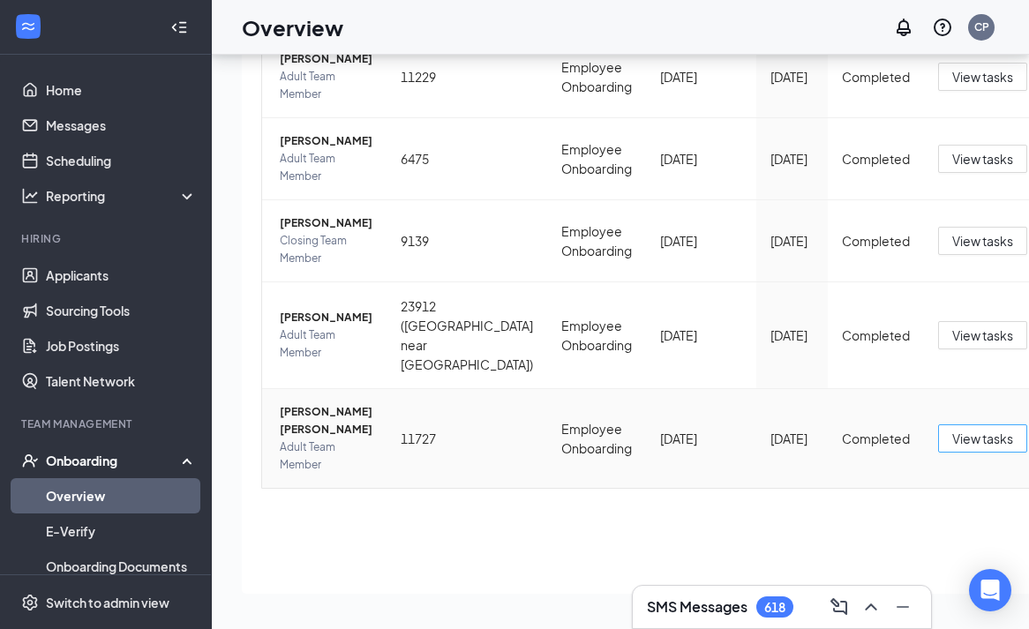
click at [952, 437] on span "View tasks" at bounding box center [982, 438] width 61 height 19
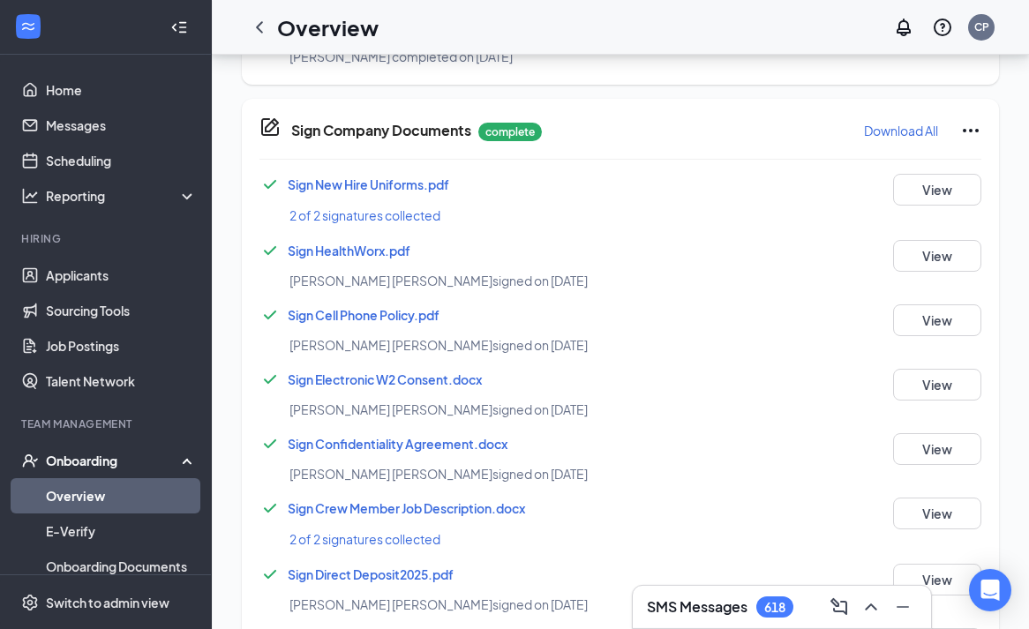
scroll to position [1166, 0]
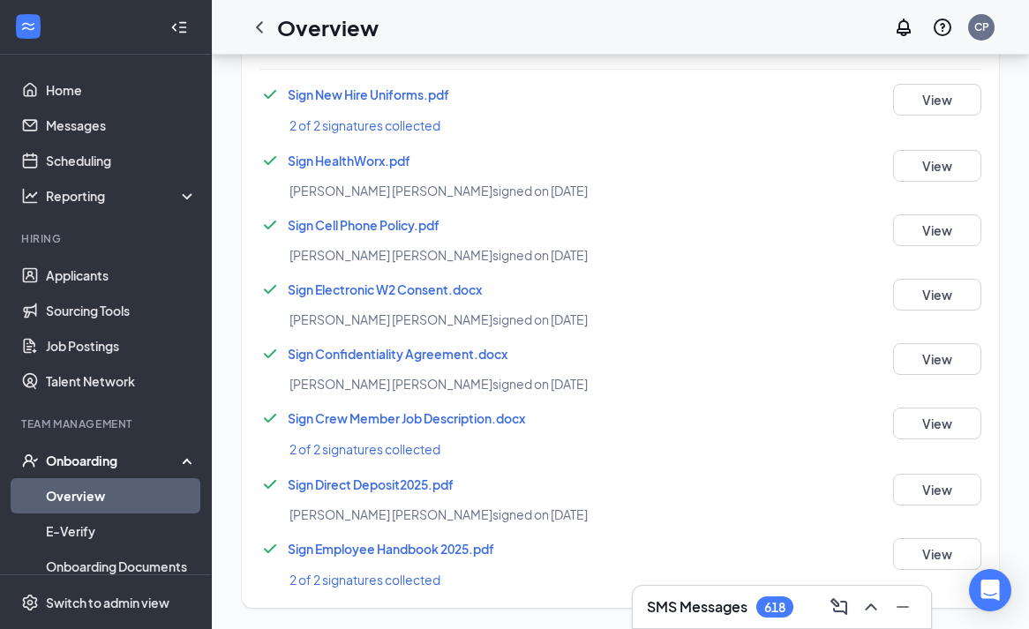
click at [326, 479] on span "Sign Direct Deposit2025.pdf" at bounding box center [371, 484] width 166 height 16
click at [321, 292] on span "Sign Electronic W2 Consent.docx" at bounding box center [385, 289] width 194 height 16
click at [322, 94] on span "Sign New Hire Uniforms.pdf" at bounding box center [368, 94] width 161 height 16
click at [652, 101] on div "Sign New Hire Uniforms.pdf" at bounding box center [560, 94] width 602 height 21
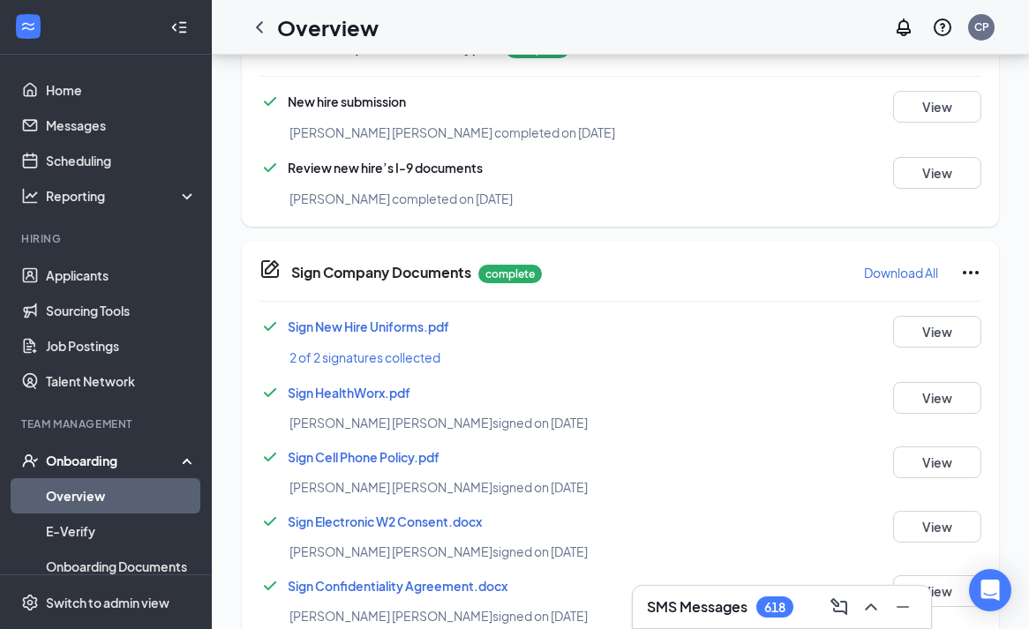
scroll to position [896, 0]
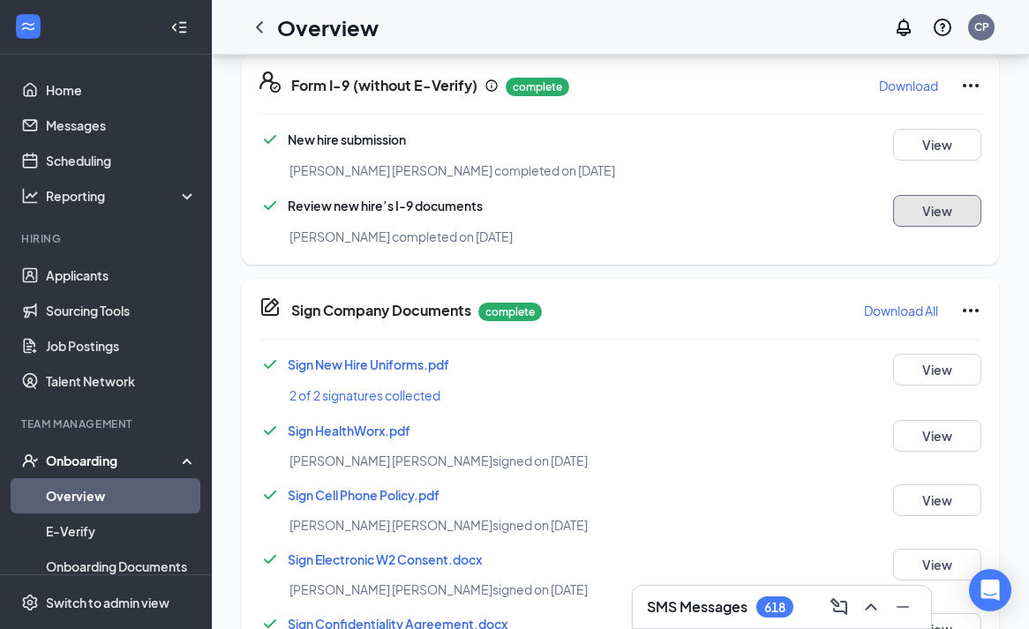
click at [932, 213] on button "View" at bounding box center [937, 211] width 88 height 32
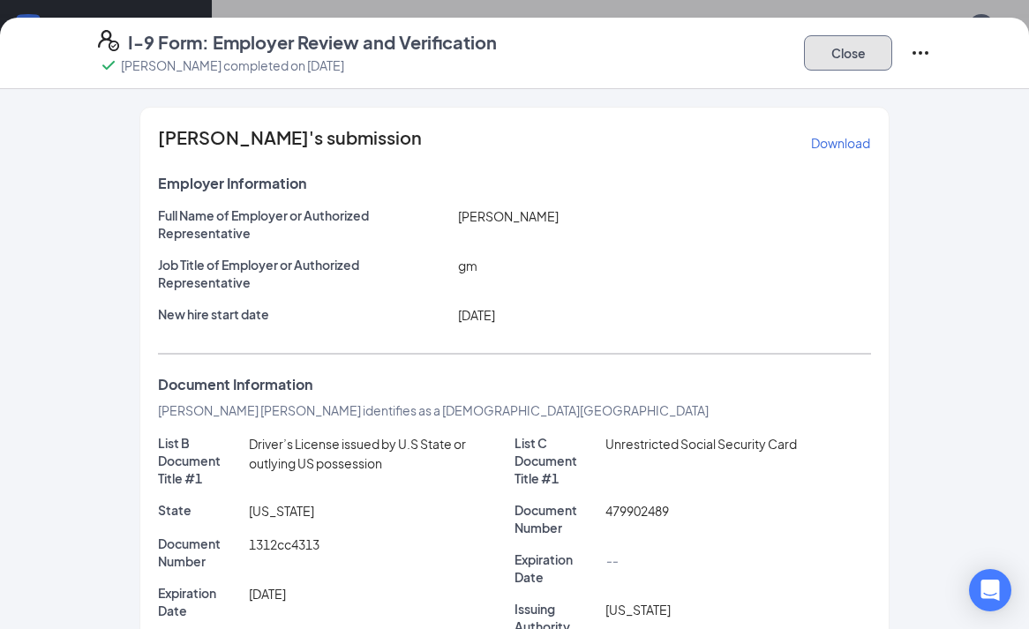
click at [827, 56] on button "Close" at bounding box center [848, 52] width 88 height 35
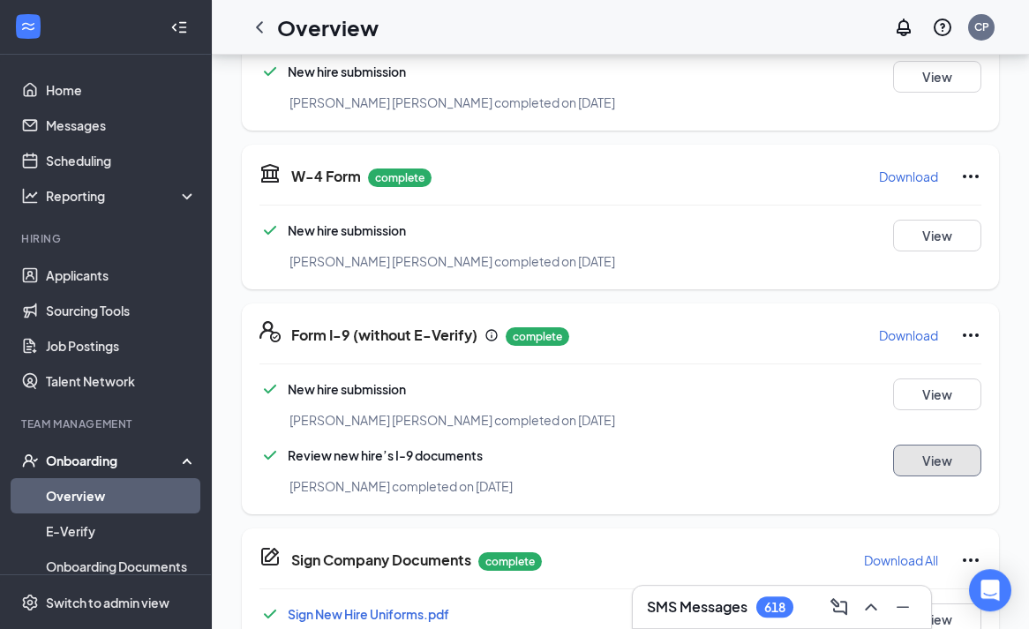
scroll to position [626, 0]
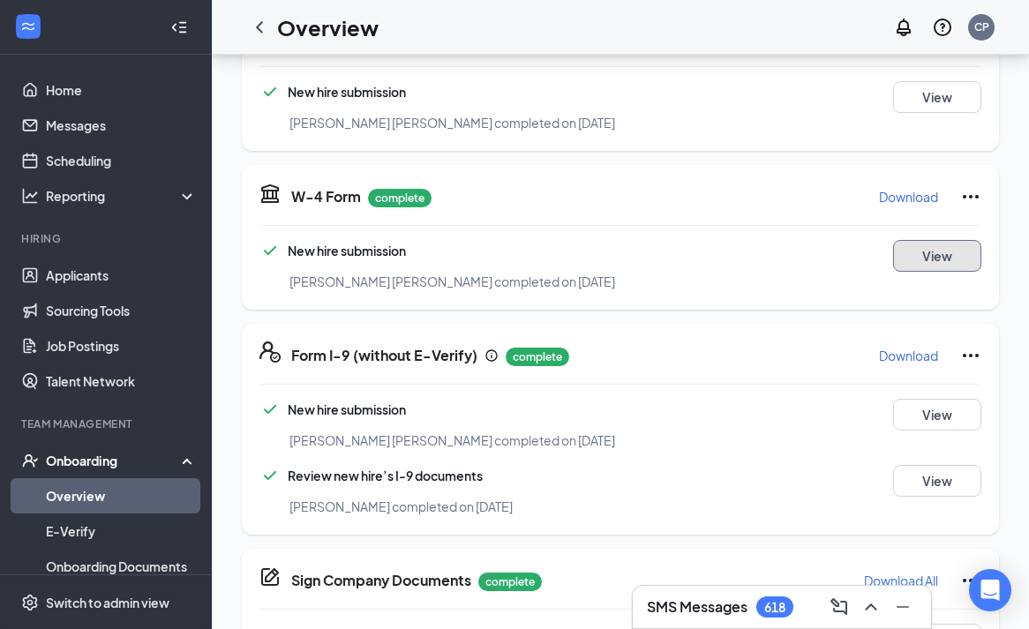
click at [916, 258] on button "View" at bounding box center [937, 256] width 88 height 32
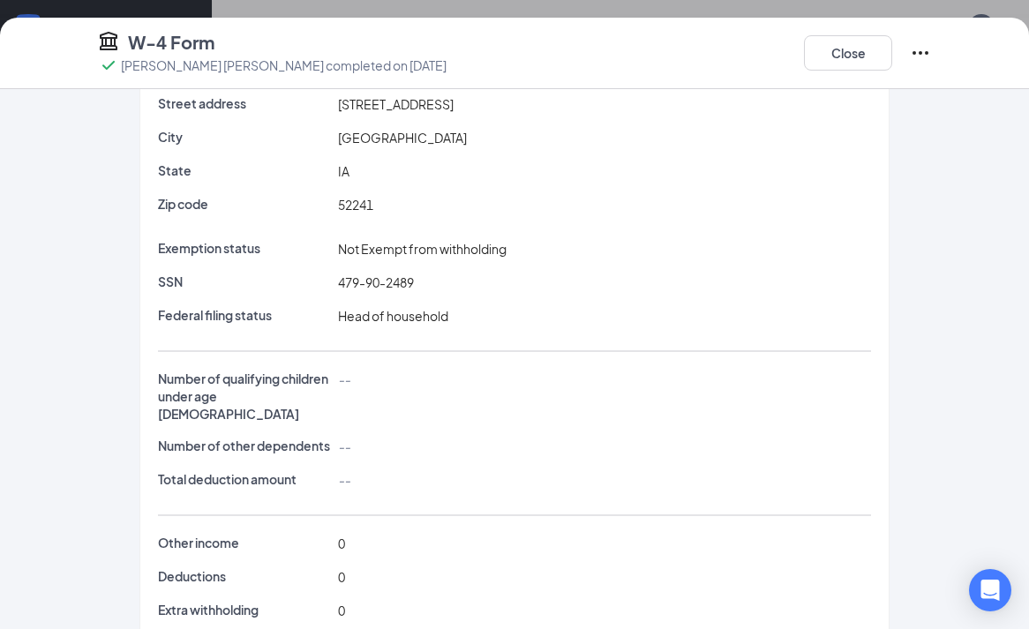
scroll to position [191, 0]
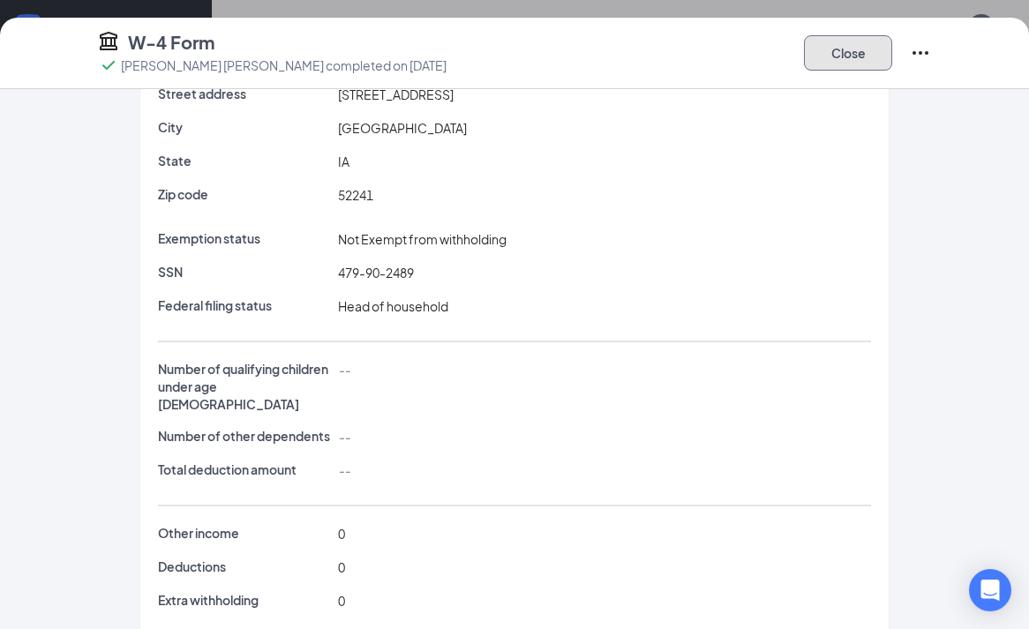
click at [842, 60] on button "Close" at bounding box center [848, 52] width 88 height 35
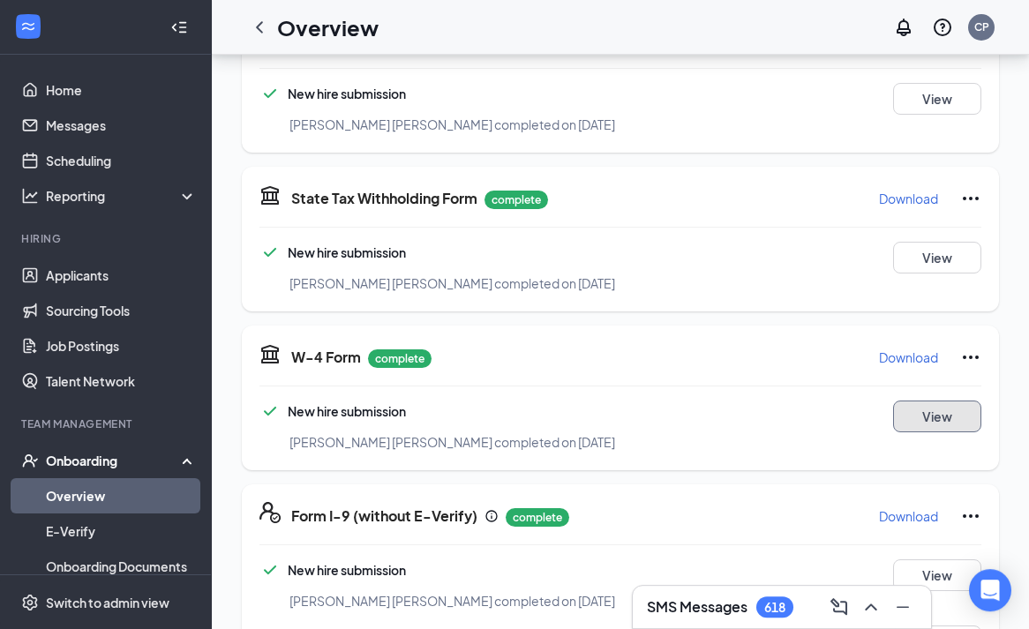
scroll to position [446, 0]
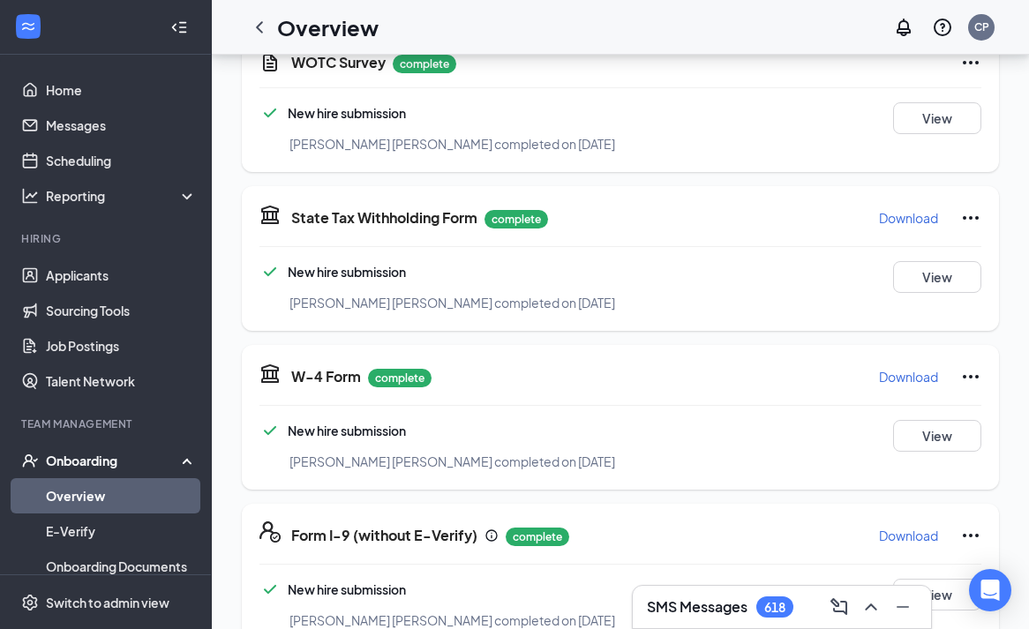
click at [894, 213] on p "Download" at bounding box center [908, 218] width 59 height 18
click at [943, 441] on button "View" at bounding box center [937, 436] width 88 height 32
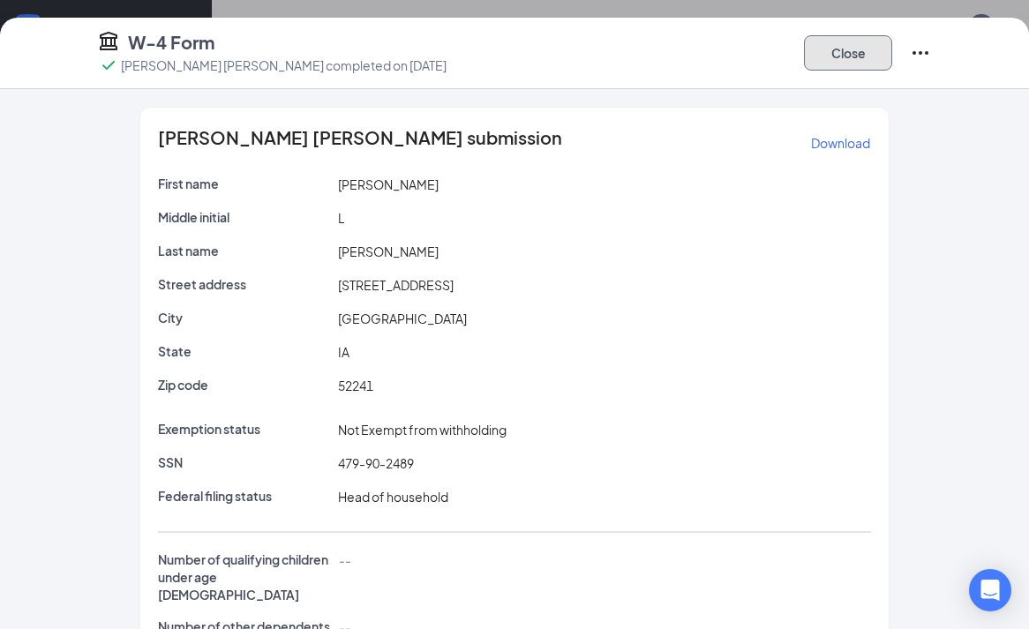
click at [827, 64] on button "Close" at bounding box center [848, 52] width 88 height 35
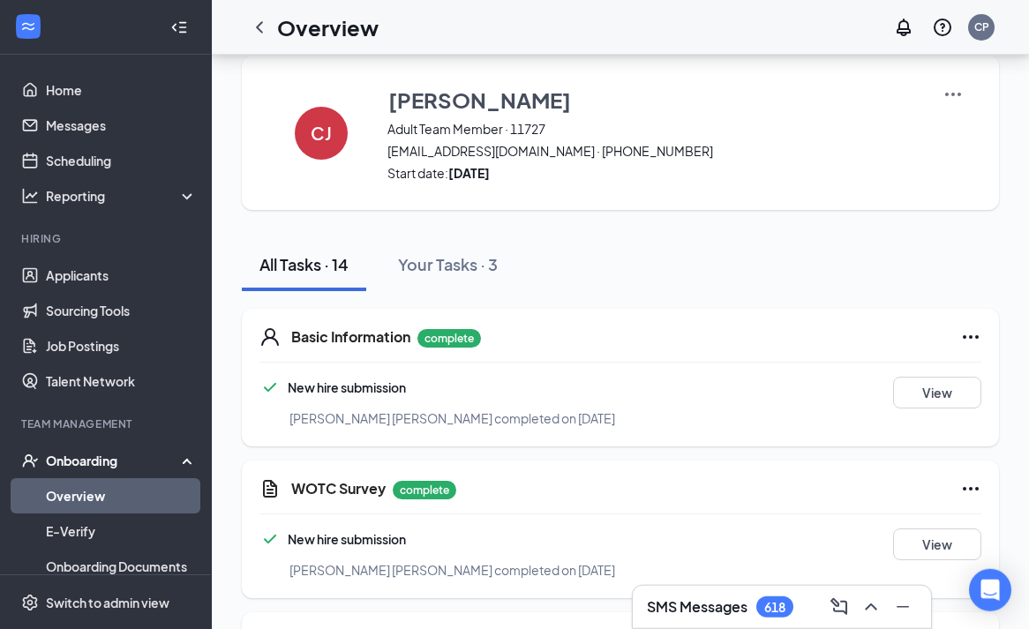
scroll to position [0, 0]
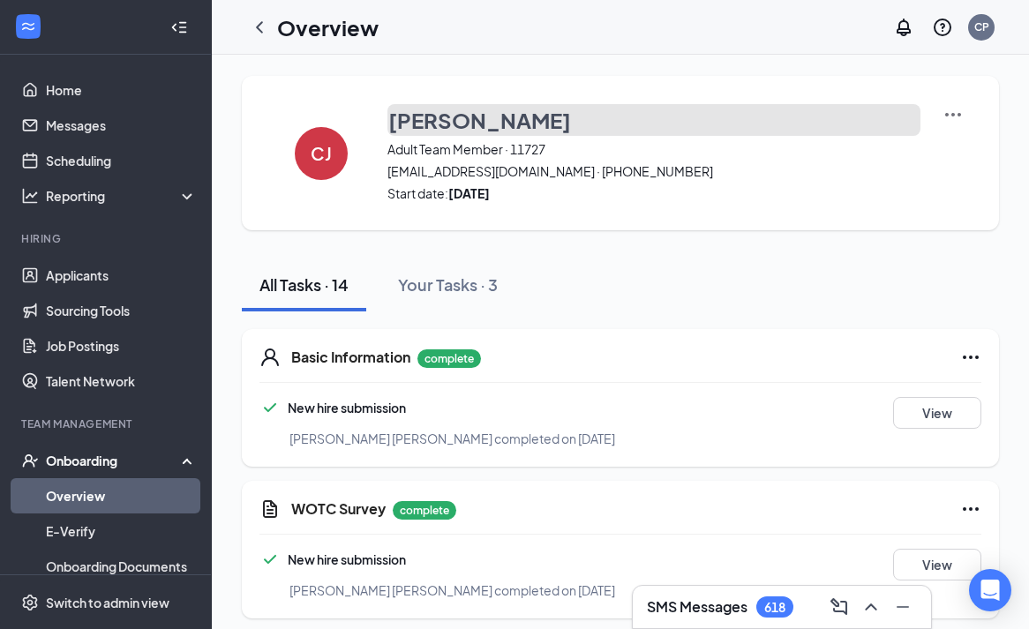
click at [449, 114] on h3 "[PERSON_NAME]" at bounding box center [479, 120] width 183 height 30
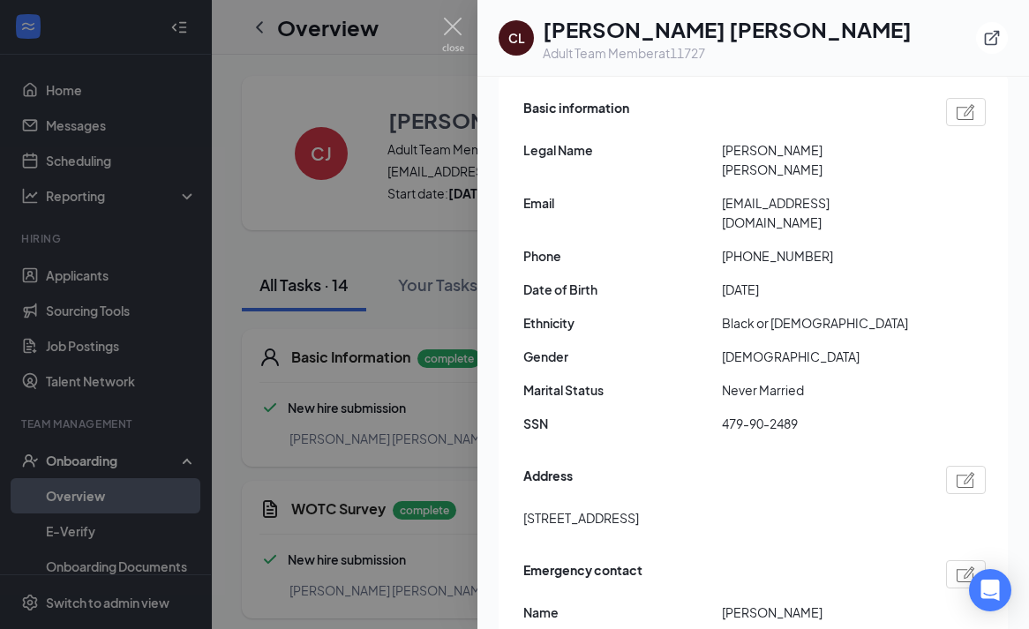
scroll to position [191, 0]
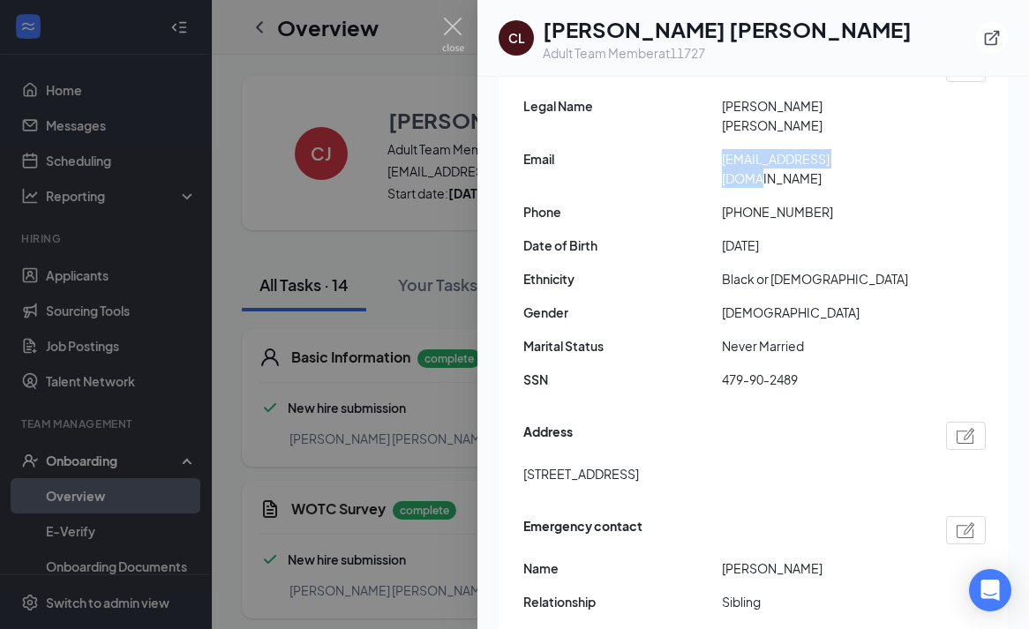
drag, startPoint x: 722, startPoint y: 143, endPoint x: 927, endPoint y: 134, distance: 205.7
click at [927, 149] on div "Email [EMAIL_ADDRESS][DOMAIN_NAME]" at bounding box center [754, 168] width 462 height 39
copy span "[EMAIL_ADDRESS][DOMAIN_NAME]"
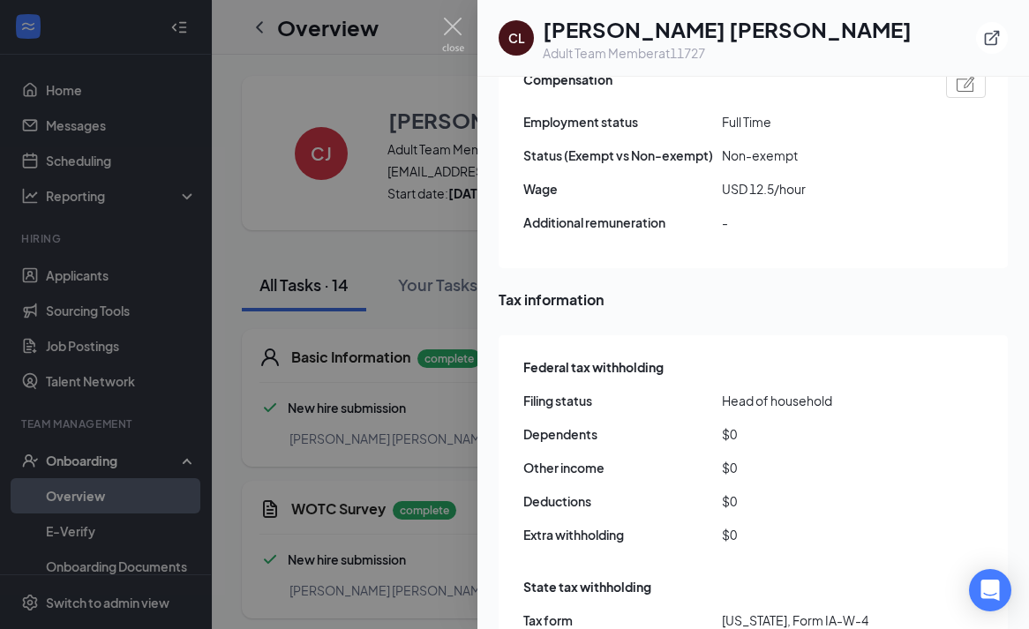
scroll to position [1048, 0]
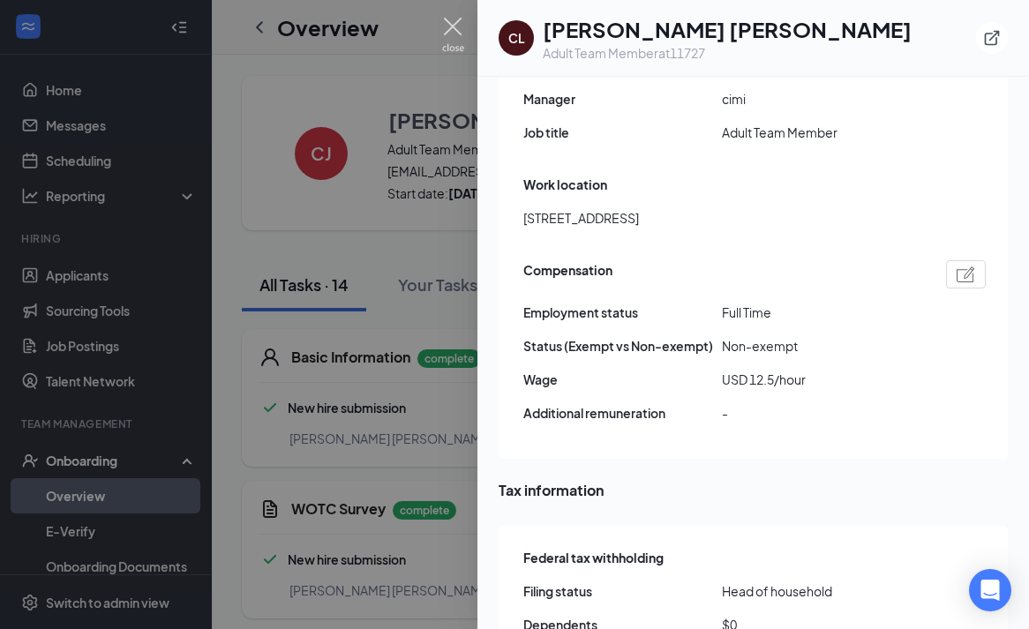
click at [452, 21] on img at bounding box center [453, 35] width 22 height 34
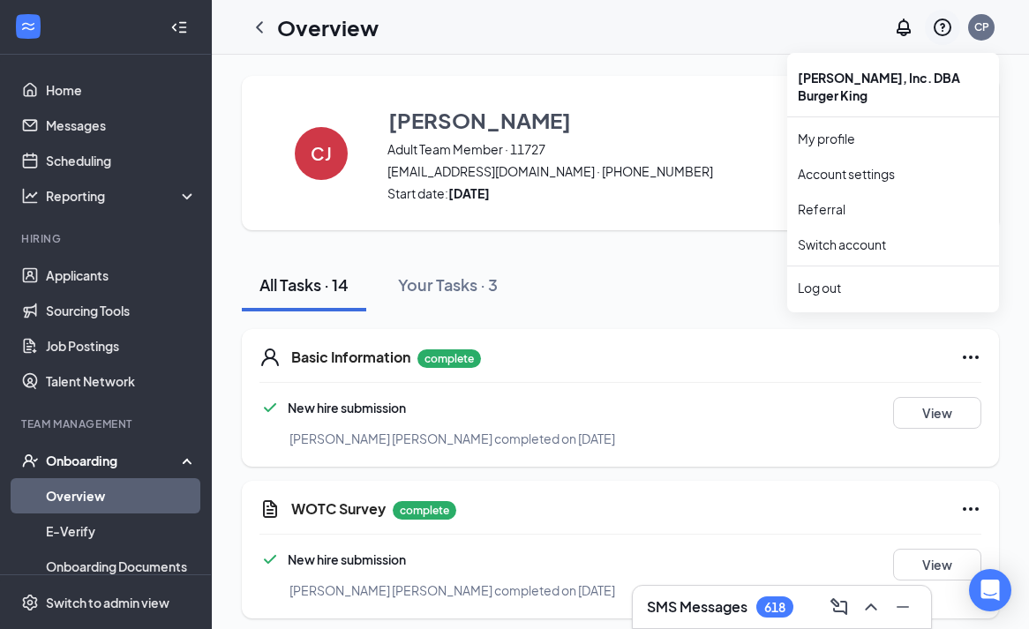
drag, startPoint x: 976, startPoint y: 26, endPoint x: 958, endPoint y: 29, distance: 18.0
click at [978, 26] on div "CP" at bounding box center [981, 26] width 15 height 15
click at [980, 28] on div "CP" at bounding box center [981, 26] width 15 height 15
click at [820, 279] on div "Log out" at bounding box center [893, 288] width 191 height 18
